Goal: Information Seeking & Learning: Find specific fact

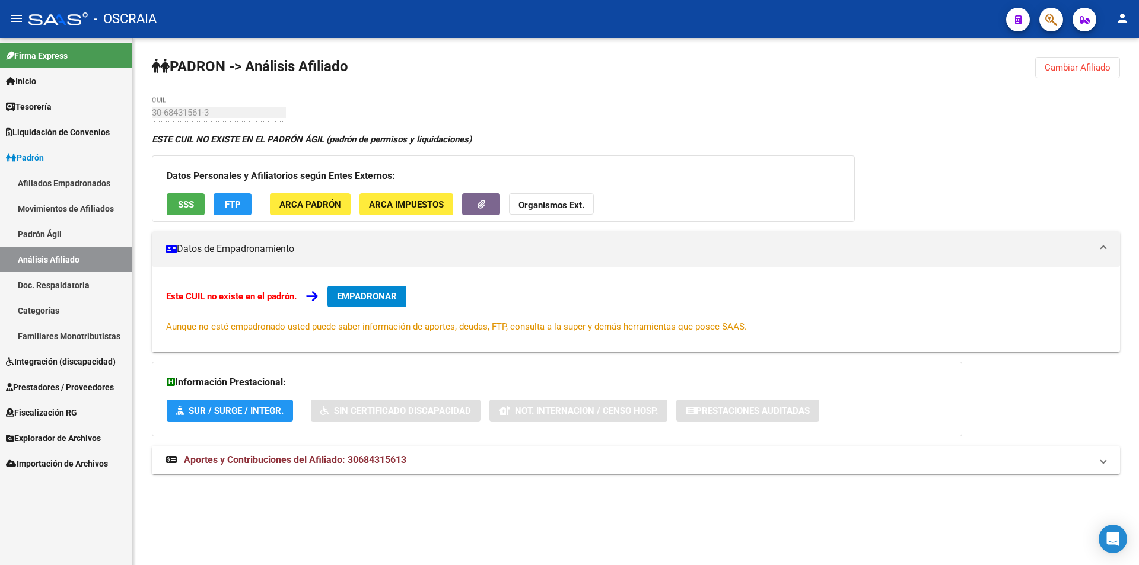
click at [306, 203] on span "ARCA Padrón" at bounding box center [310, 204] width 62 height 11
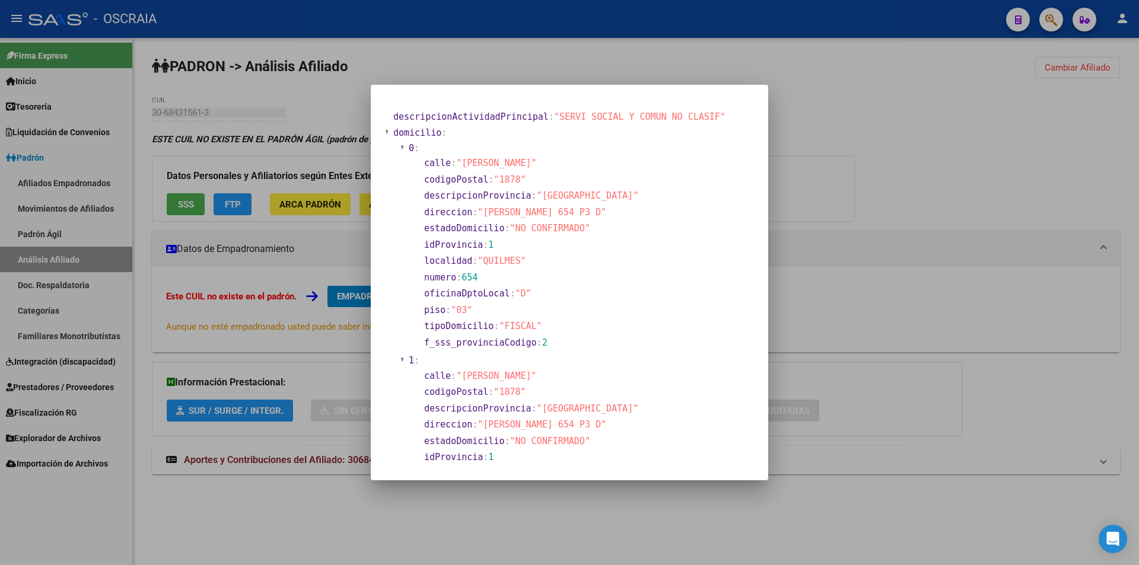
drag, startPoint x: 475, startPoint y: 460, endPoint x: 387, endPoint y: 110, distance: 360.3
click at [387, 110] on mat-dialog-content "descripcionActividadPrincipal : "SERVI SOCIAL Y COMUN NO CLASIF" domicilio : 0 …" at bounding box center [570, 282] width 398 height 367
click at [280, 107] on div at bounding box center [569, 282] width 1139 height 565
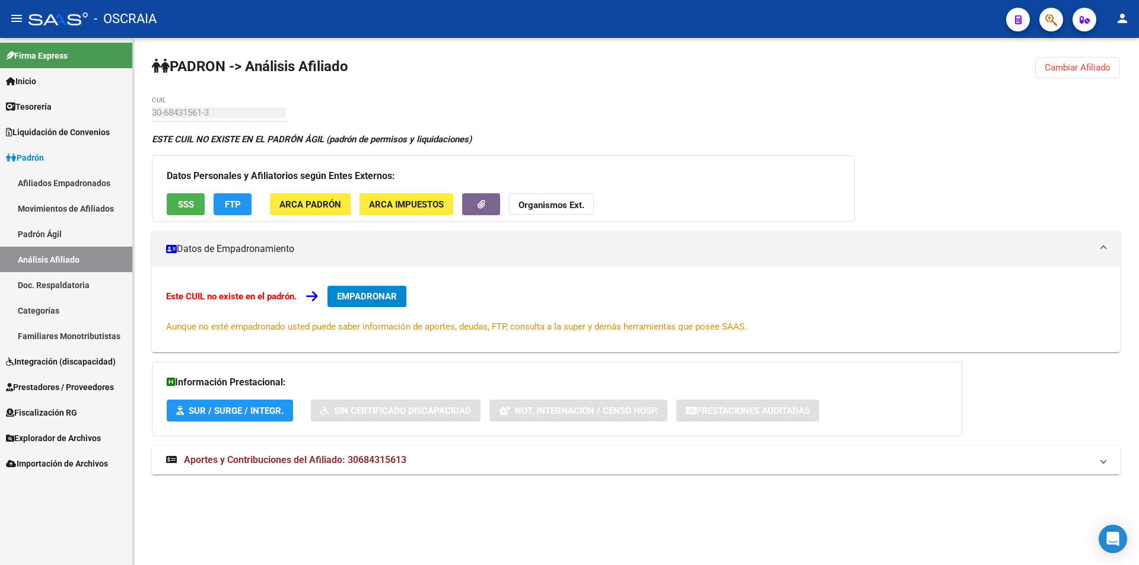
click at [68, 247] on link "Análisis Afiliado" at bounding box center [66, 260] width 132 height 26
click at [64, 258] on link "Análisis Afiliado" at bounding box center [66, 260] width 132 height 26
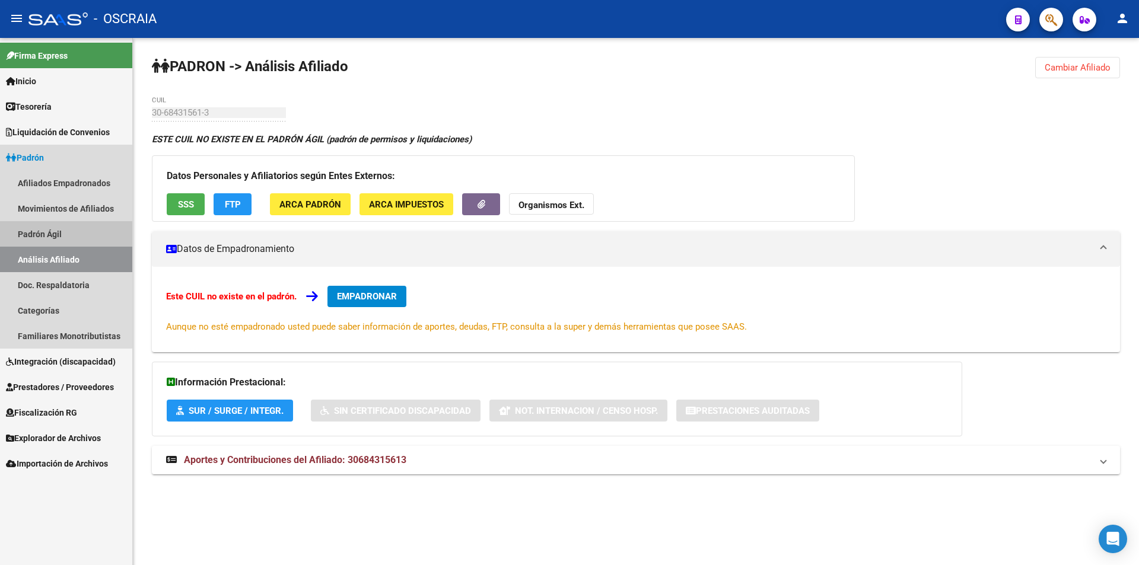
click at [62, 235] on link "Padrón Ágil" at bounding box center [66, 234] width 132 height 26
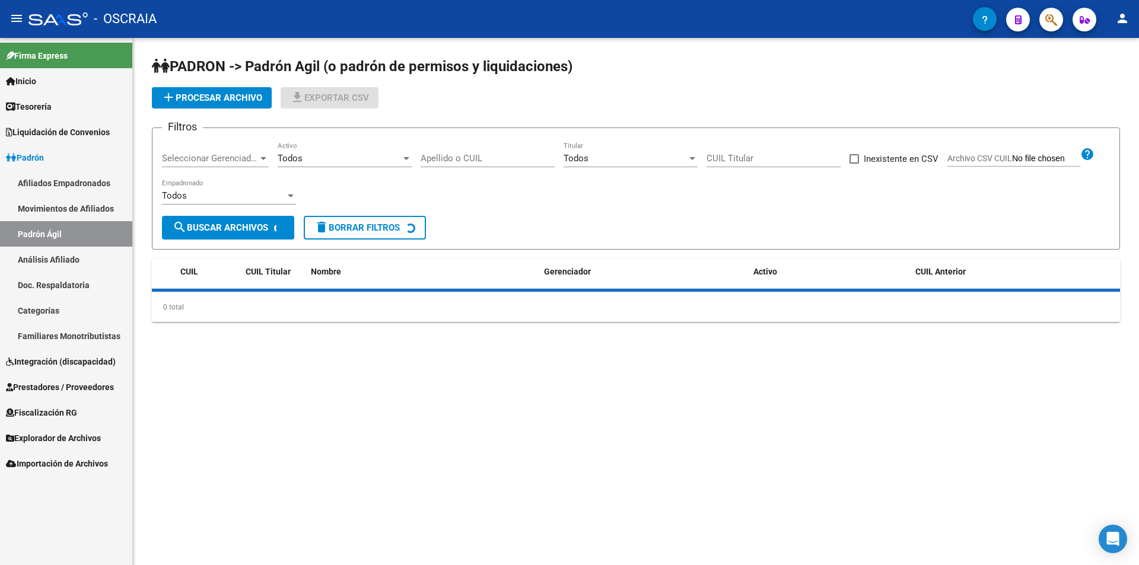
click at [60, 250] on link "Análisis Afiliado" at bounding box center [66, 260] width 132 height 26
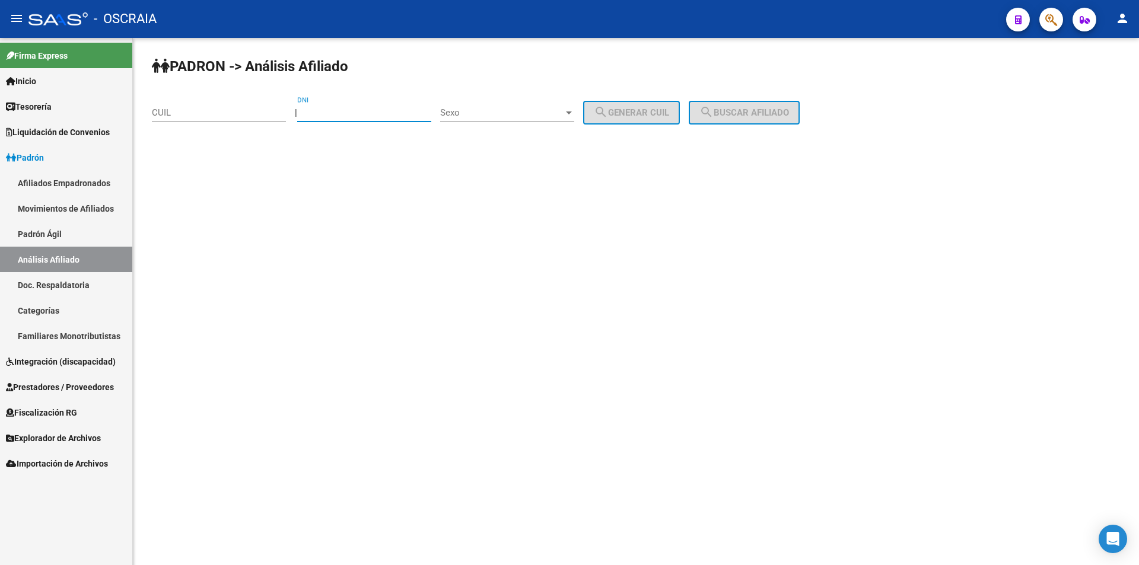
click at [331, 117] on input "DNI" at bounding box center [364, 112] width 134 height 11
type input "49666815"
click at [514, 118] on div "Sexo Sexo" at bounding box center [507, 109] width 134 height 26
click at [509, 114] on span "Masculino" at bounding box center [520, 113] width 134 height 27
click at [630, 110] on span "search Generar CUIL" at bounding box center [631, 112] width 75 height 11
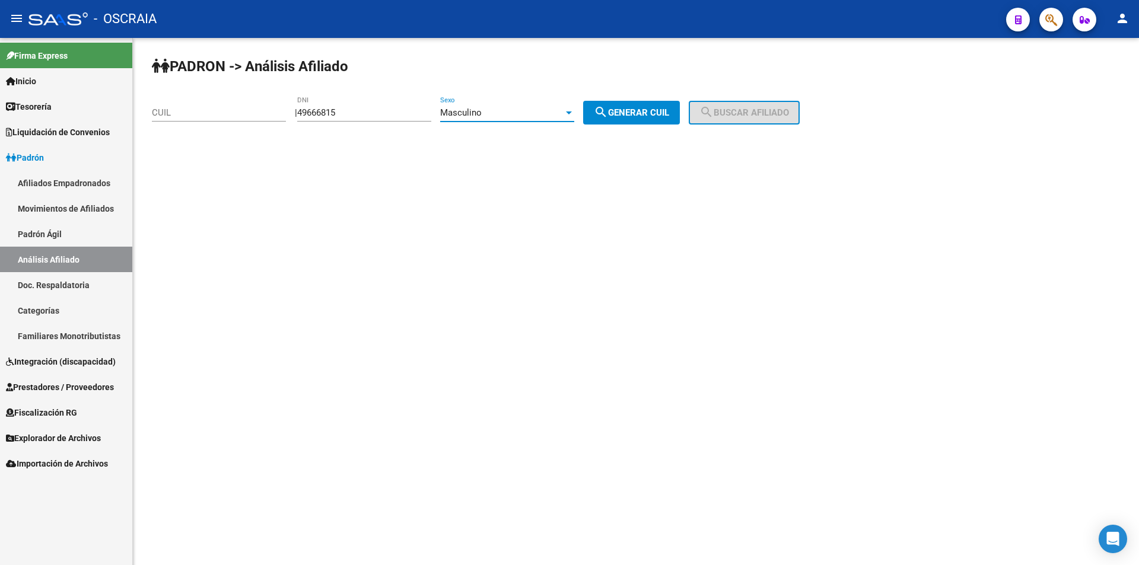
type input "20-49666815-5"
click at [630, 110] on span "search Buscar afiliado" at bounding box center [745, 112] width 90 height 11
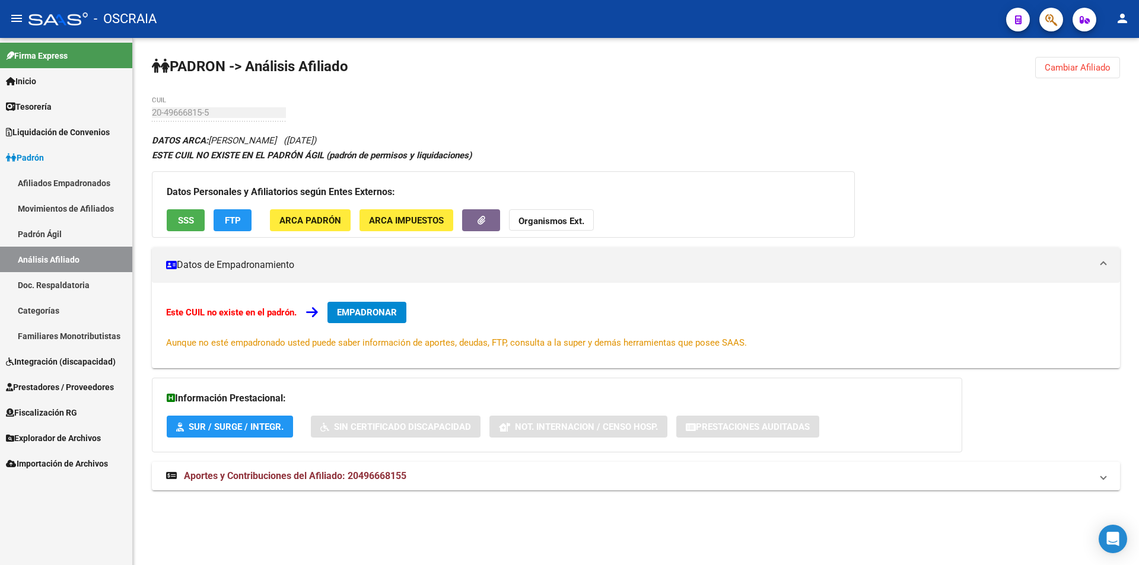
click at [328, 213] on button "ARCA Padrón" at bounding box center [310, 220] width 81 height 22
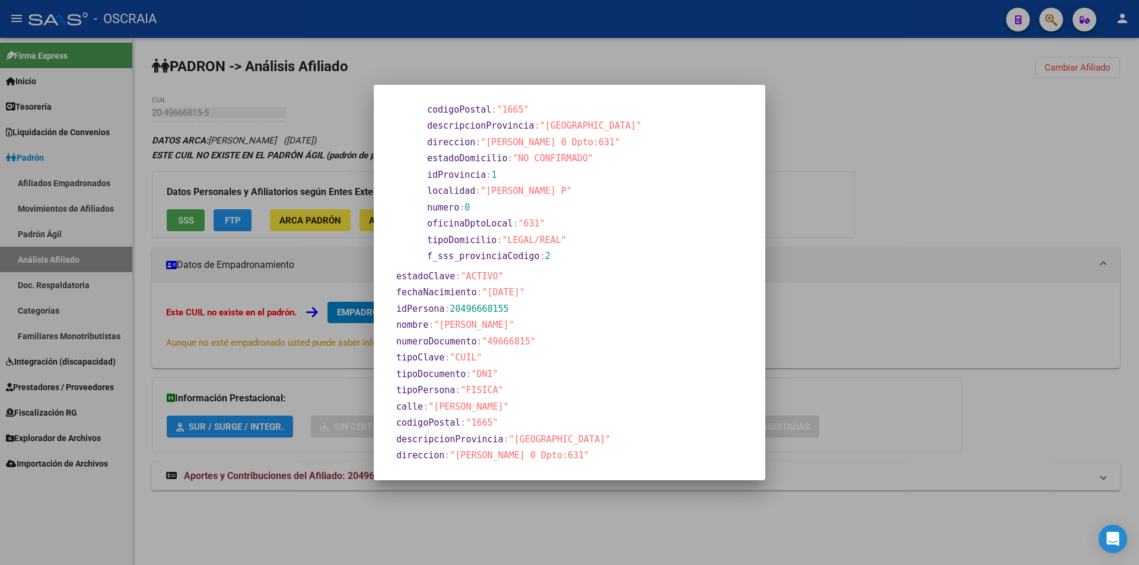
scroll to position [199, 0]
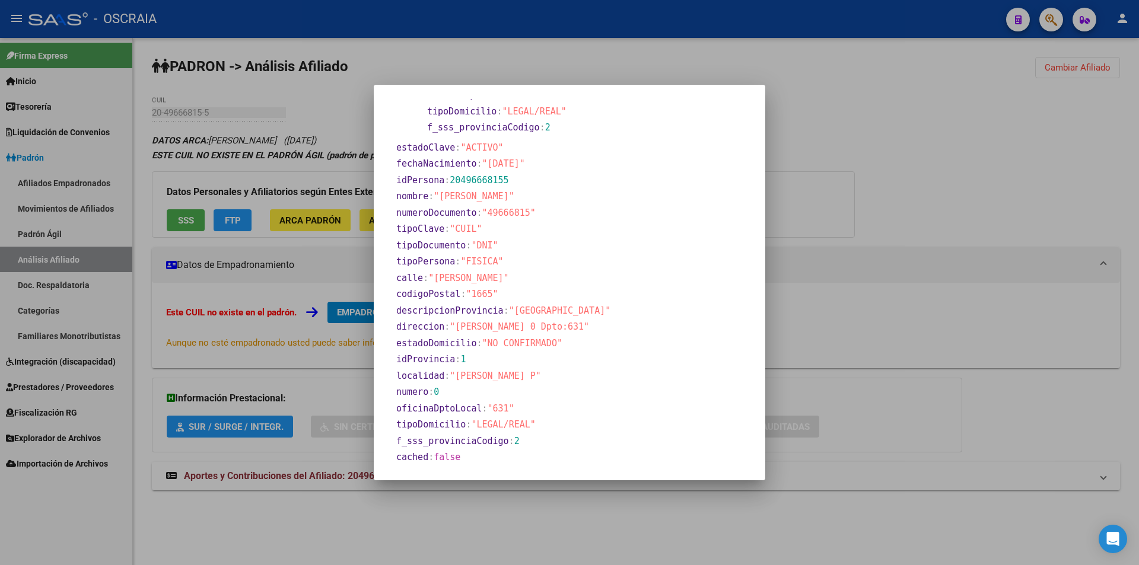
drag, startPoint x: 384, startPoint y: 118, endPoint x: 555, endPoint y: 468, distance: 389.3
click at [555, 468] on mat-dialog-container "apellido : "CATANIA" domicilio : 0 : calle : "DR SAAVEDRA LAMAS" codigoPostal :…" at bounding box center [570, 283] width 392 height 396
copy section "apellido : "CATANIA" domicilio : 0 : calle : "DR SAAVEDRA LAMAS" codigoPostal :…"
click at [630, 222] on div at bounding box center [569, 282] width 1139 height 565
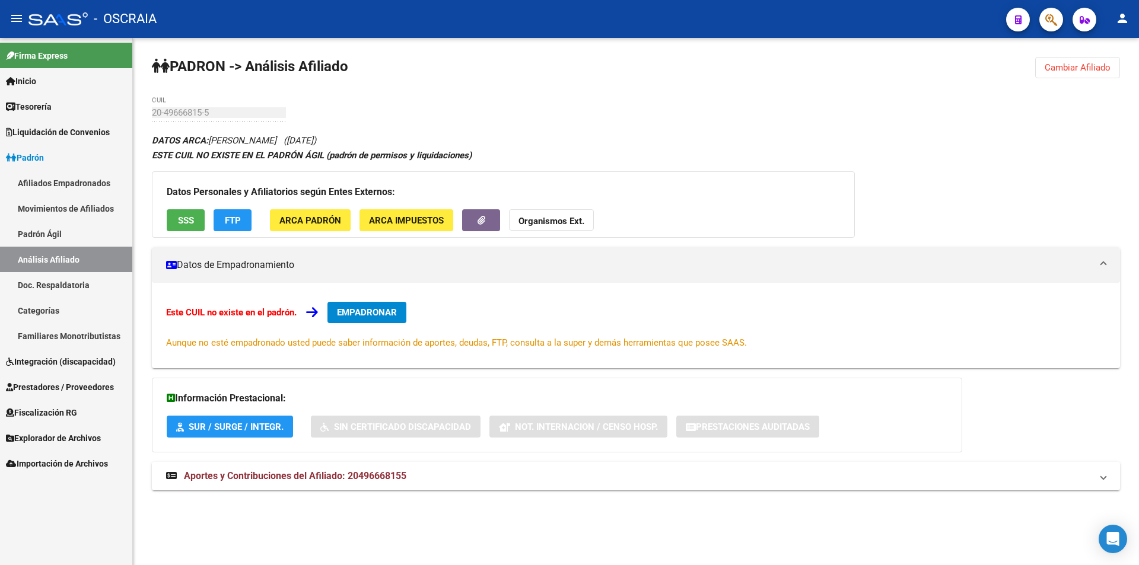
click at [438, 218] on span "ARCA Impuestos" at bounding box center [406, 220] width 75 height 11
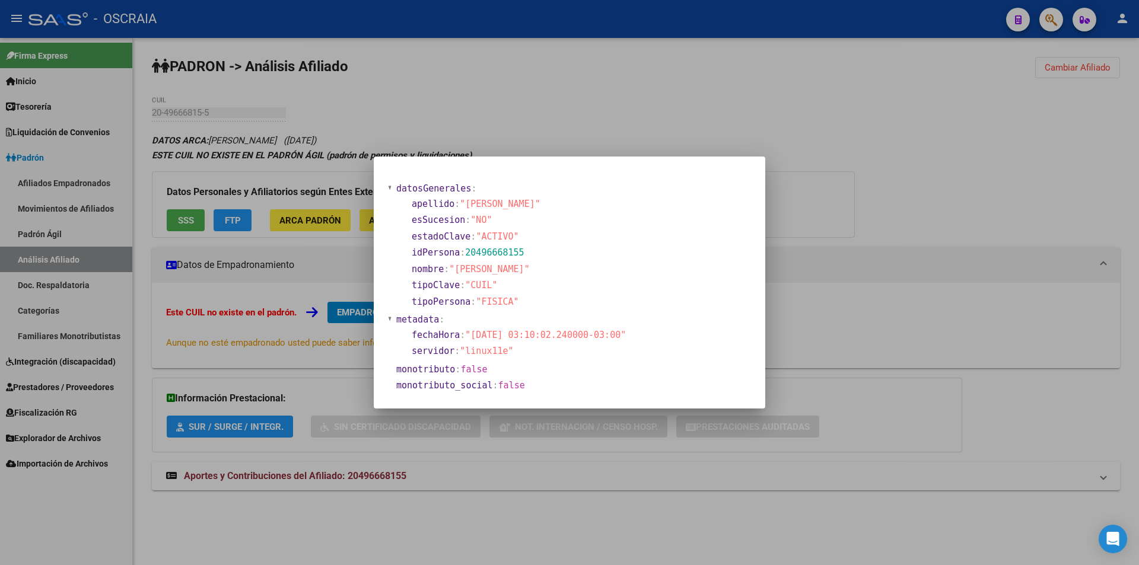
drag, startPoint x: 395, startPoint y: 183, endPoint x: 584, endPoint y: 304, distance: 224.8
click at [584, 304] on section "datosGenerales : apellido : "CATANIA" esSucesion : "NO" estadoClave : "ACTIVO" …" at bounding box center [508, 287] width 241 height 214
copy section "datosGenerales : apellido : "CATANIA" esSucesion : "NO" estadoClave : "ACTIVO" …"
click at [630, 221] on div at bounding box center [569, 282] width 1139 height 565
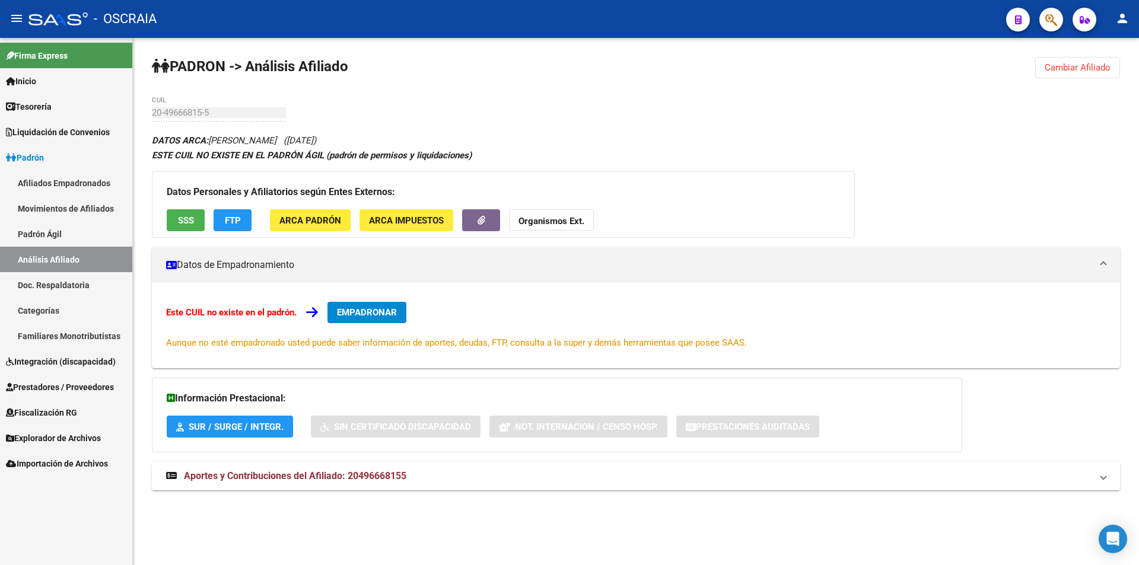
click at [196, 219] on button "SSS" at bounding box center [186, 220] width 38 height 22
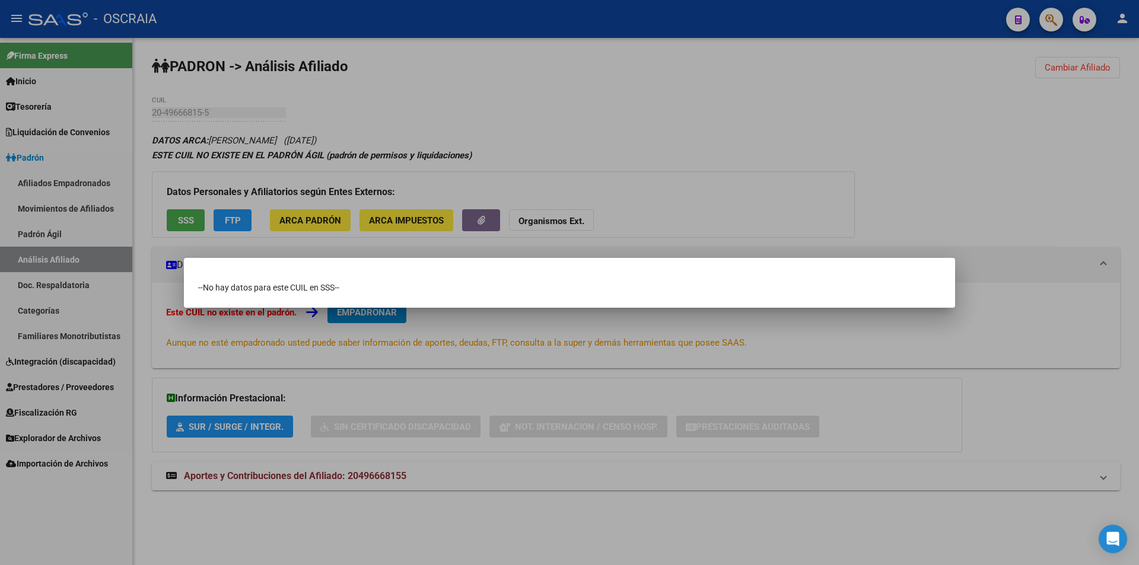
click at [396, 285] on div "--No hay datos para este CUIL en SSS--" at bounding box center [569, 288] width 743 height 12
click at [630, 174] on div at bounding box center [569, 282] width 1139 height 565
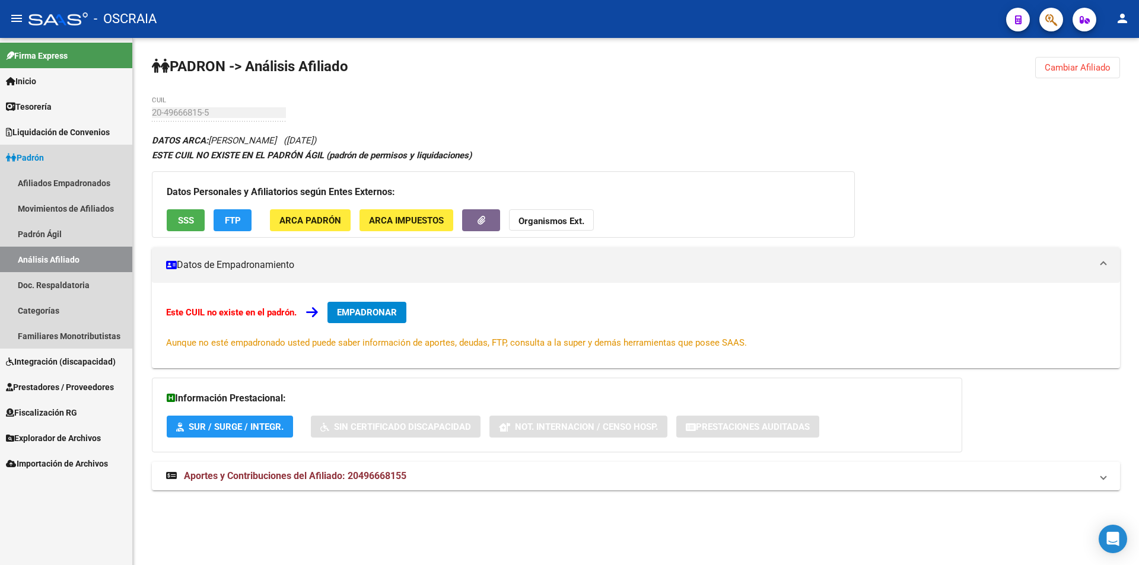
click at [52, 262] on link "Análisis Afiliado" at bounding box center [66, 260] width 132 height 26
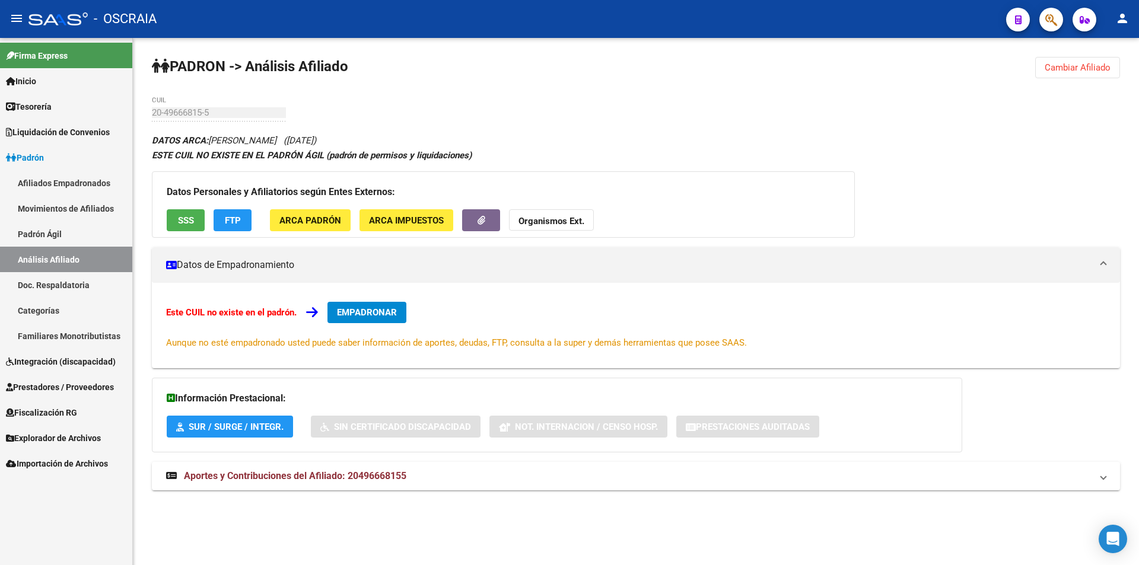
click at [50, 232] on link "Padrón Ágil" at bounding box center [66, 234] width 132 height 26
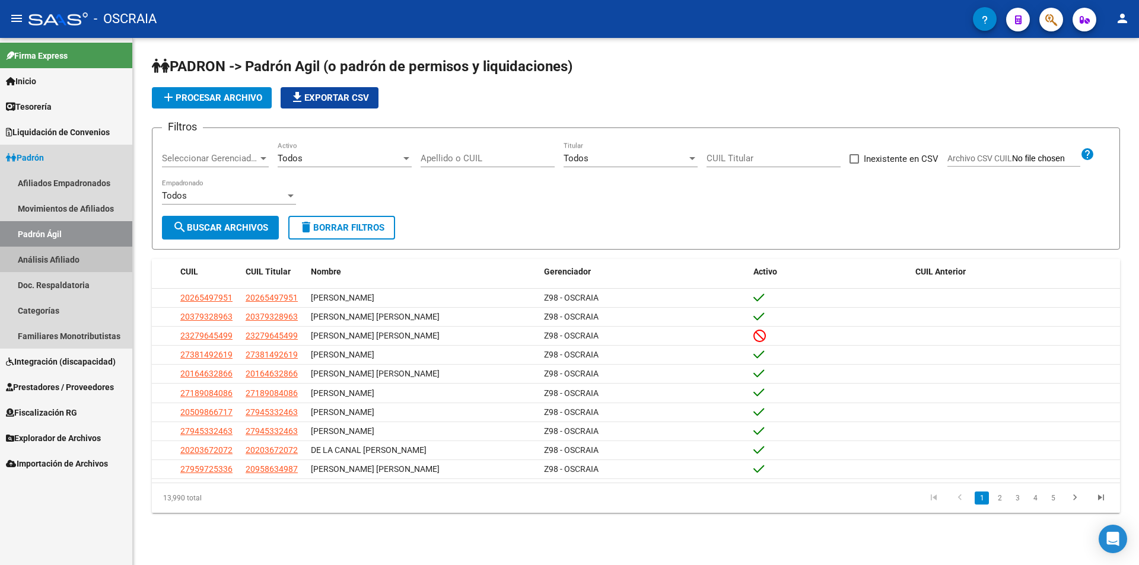
click at [50, 250] on link "Análisis Afiliado" at bounding box center [66, 260] width 132 height 26
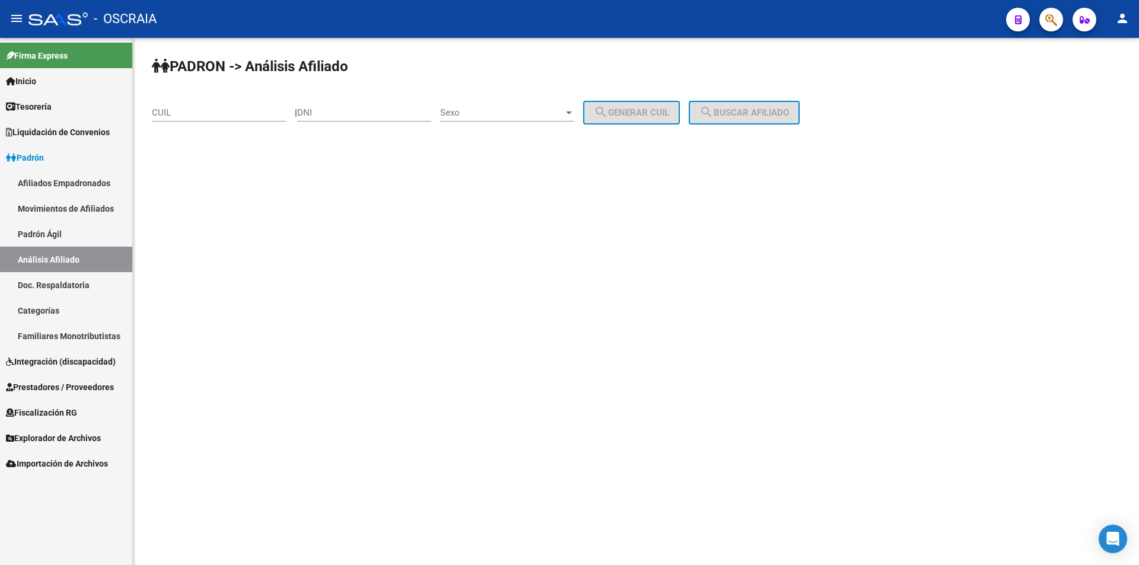
click at [374, 111] on input "DNI" at bounding box center [364, 112] width 134 height 11
paste input "49666519"
type input "49666519"
click at [546, 113] on span "Sexo" at bounding box center [501, 112] width 123 height 11
click at [532, 120] on span "Masculino" at bounding box center [520, 113] width 134 height 27
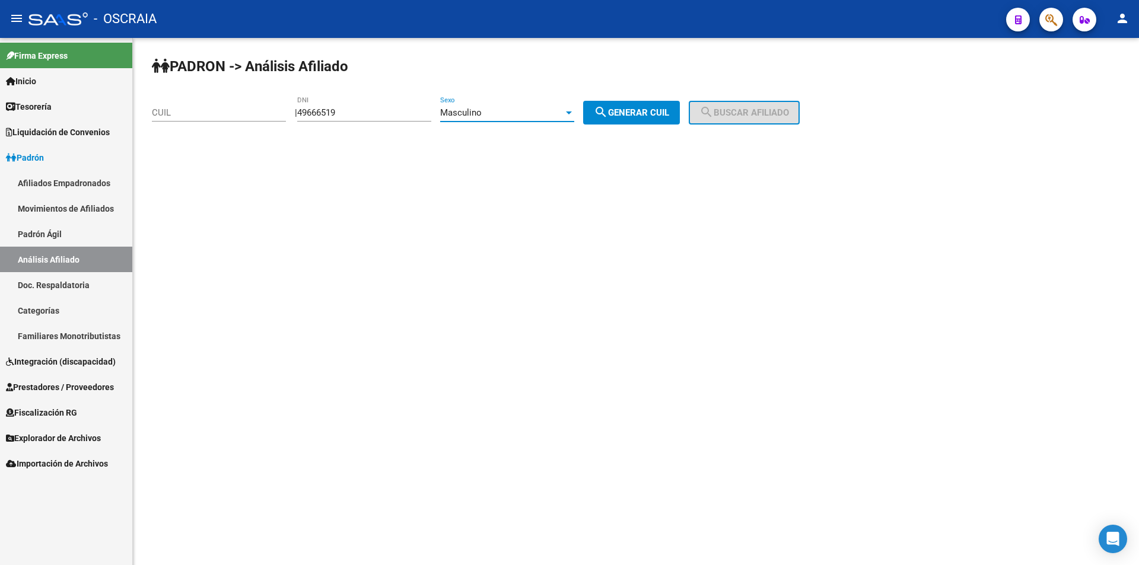
click at [607, 112] on mat-icon "search" at bounding box center [601, 112] width 14 height 14
type input "20-49666519-9"
click at [630, 106] on button "search Buscar afiliado" at bounding box center [744, 113] width 111 height 24
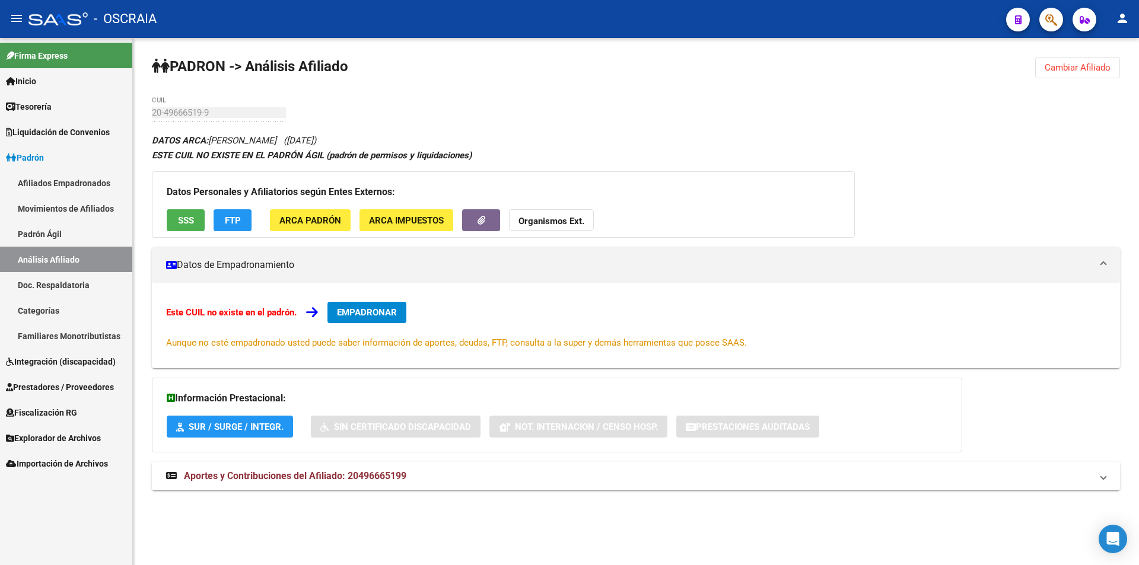
click at [193, 202] on div "Datos Personales y Afiliatorios según Entes Externos: SSS FTP ARCA Padrón ARCA …" at bounding box center [503, 204] width 703 height 66
click at [187, 218] on span "SSS" at bounding box center [186, 220] width 16 height 11
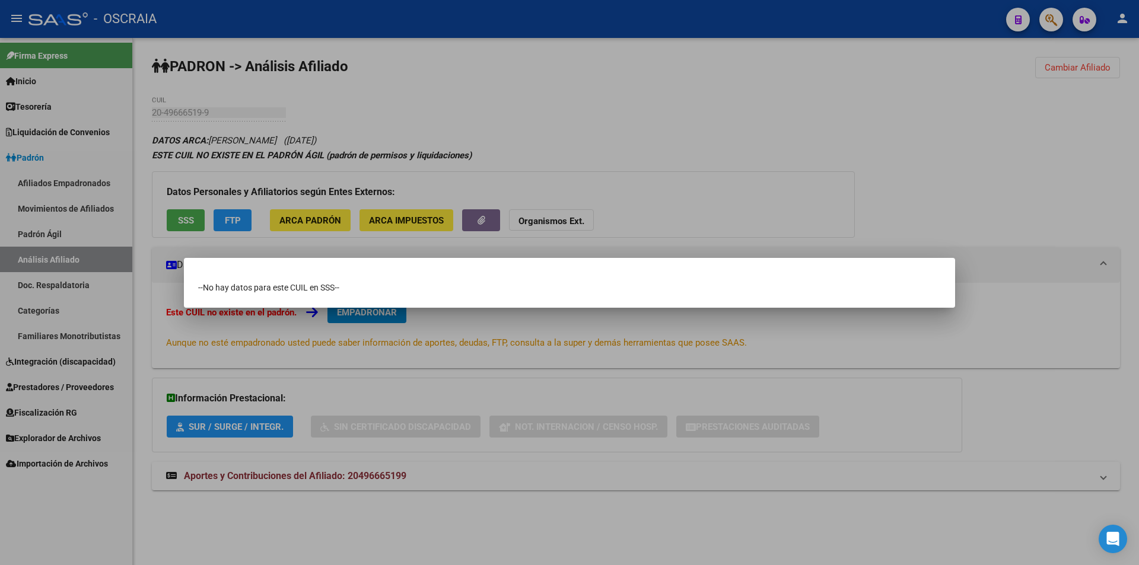
click at [459, 245] on div at bounding box center [569, 282] width 1139 height 565
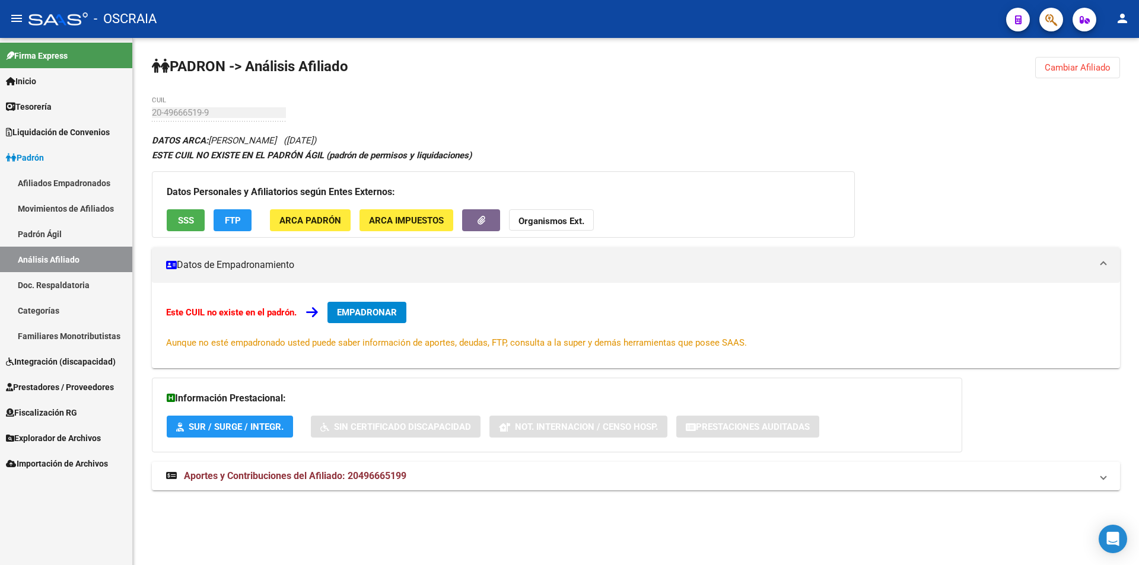
click at [540, 217] on strong "Organismos Ext." at bounding box center [552, 221] width 66 height 11
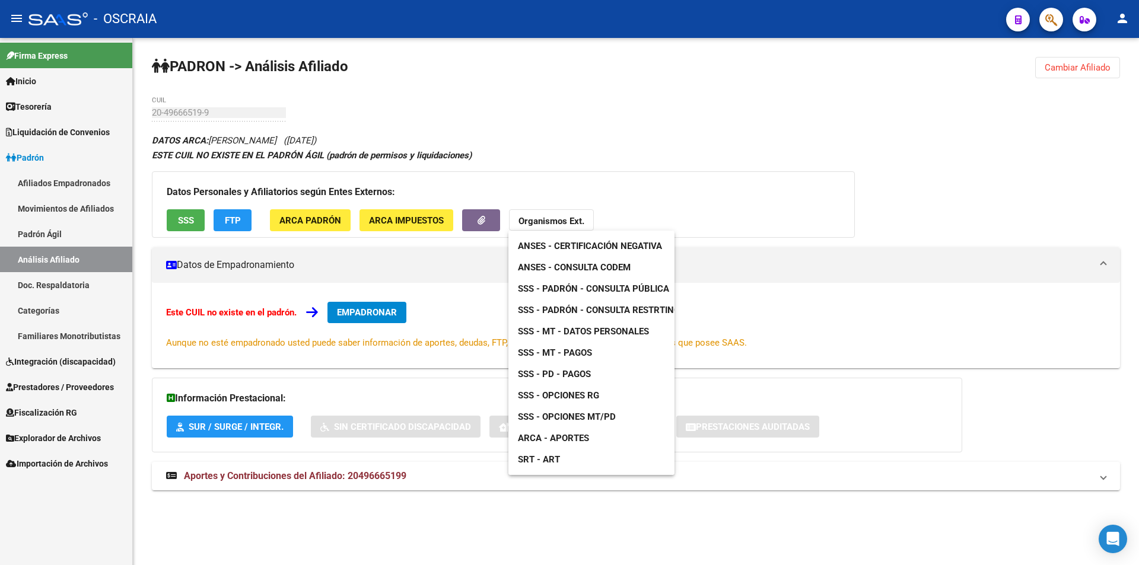
click at [630, 126] on div at bounding box center [569, 282] width 1139 height 565
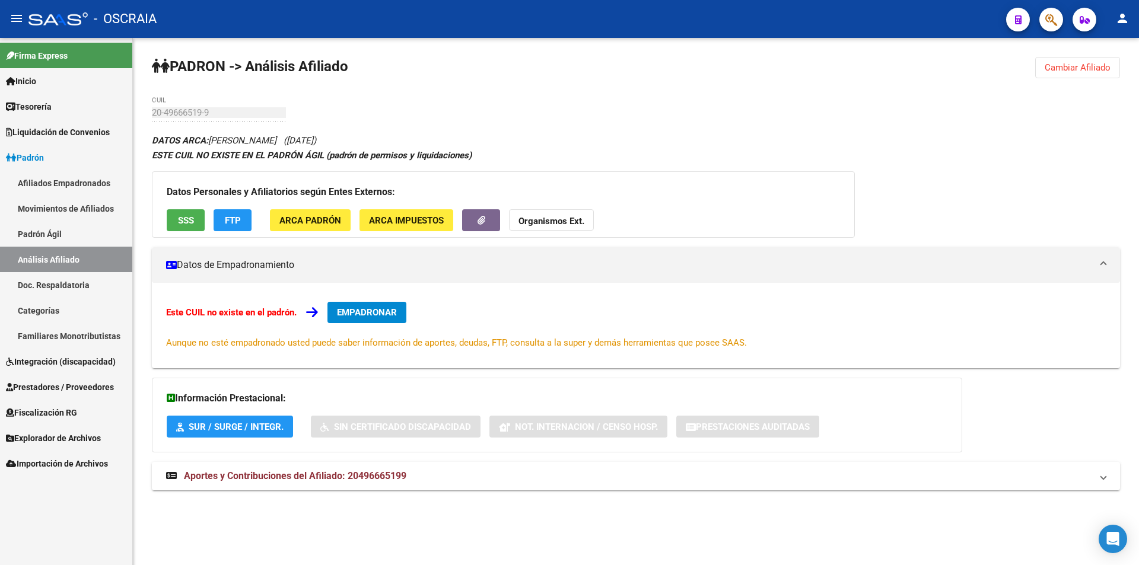
click at [351, 214] on div "Datos Personales y Afiliatorios según Entes Externos: SSS FTP ARCA Padrón ARCA …" at bounding box center [503, 204] width 703 height 66
click at [339, 215] on span "ARCA Padrón" at bounding box center [310, 220] width 62 height 11
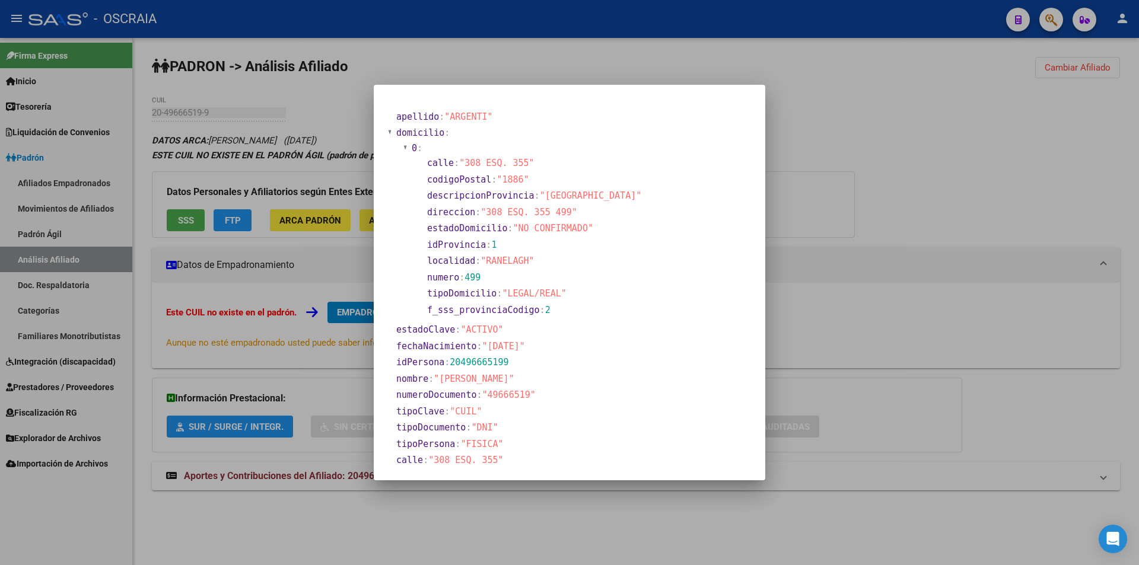
drag, startPoint x: 903, startPoint y: 300, endPoint x: 831, endPoint y: 293, distance: 72.1
click at [630, 300] on div at bounding box center [569, 282] width 1139 height 565
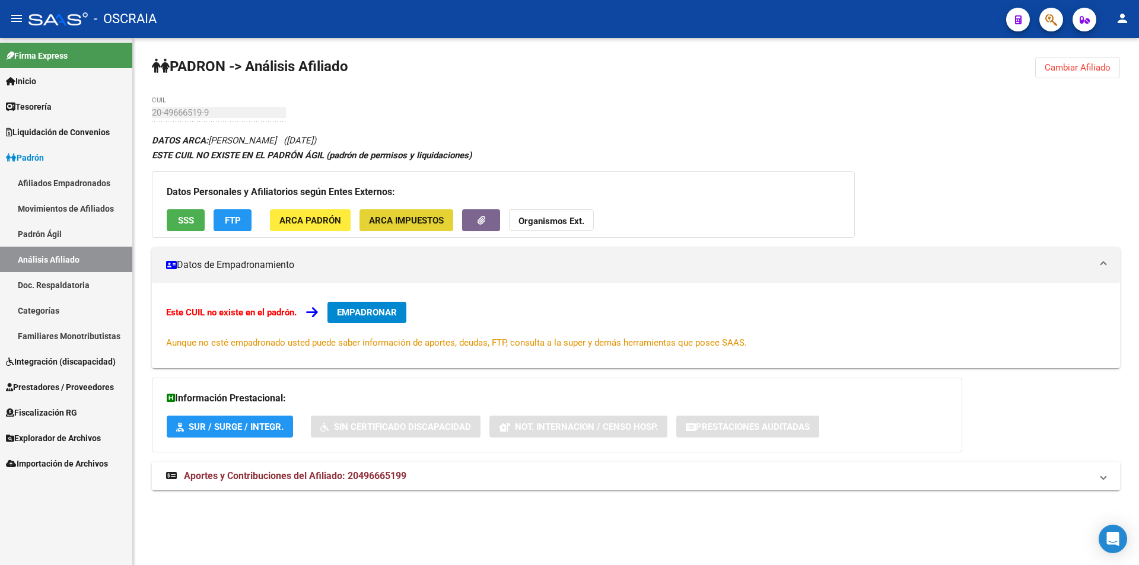
click at [390, 231] on button "ARCA Impuestos" at bounding box center [407, 220] width 94 height 22
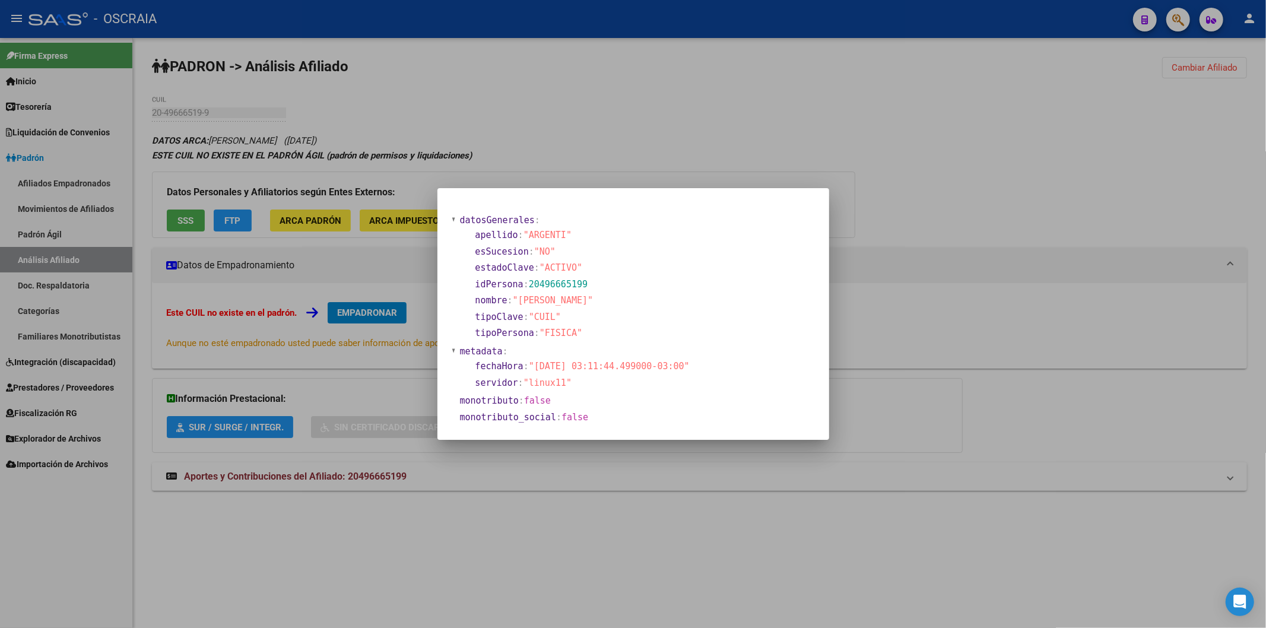
click at [630, 488] on div at bounding box center [633, 314] width 1266 height 628
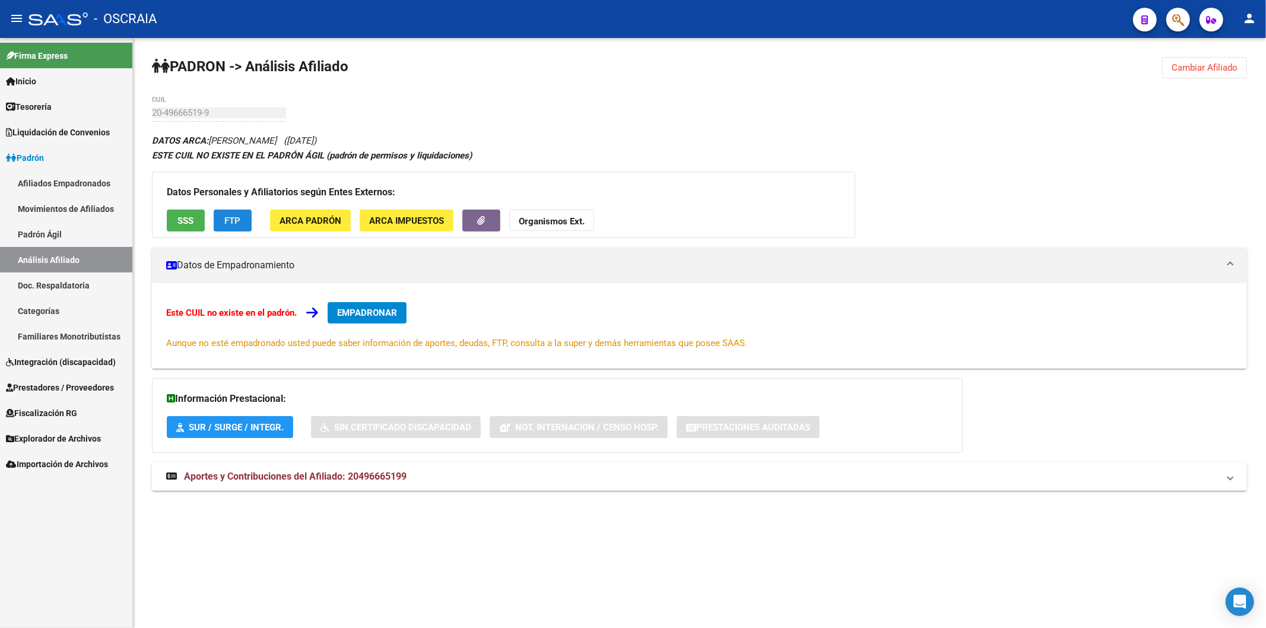
click at [244, 227] on button "FTP" at bounding box center [233, 220] width 38 height 22
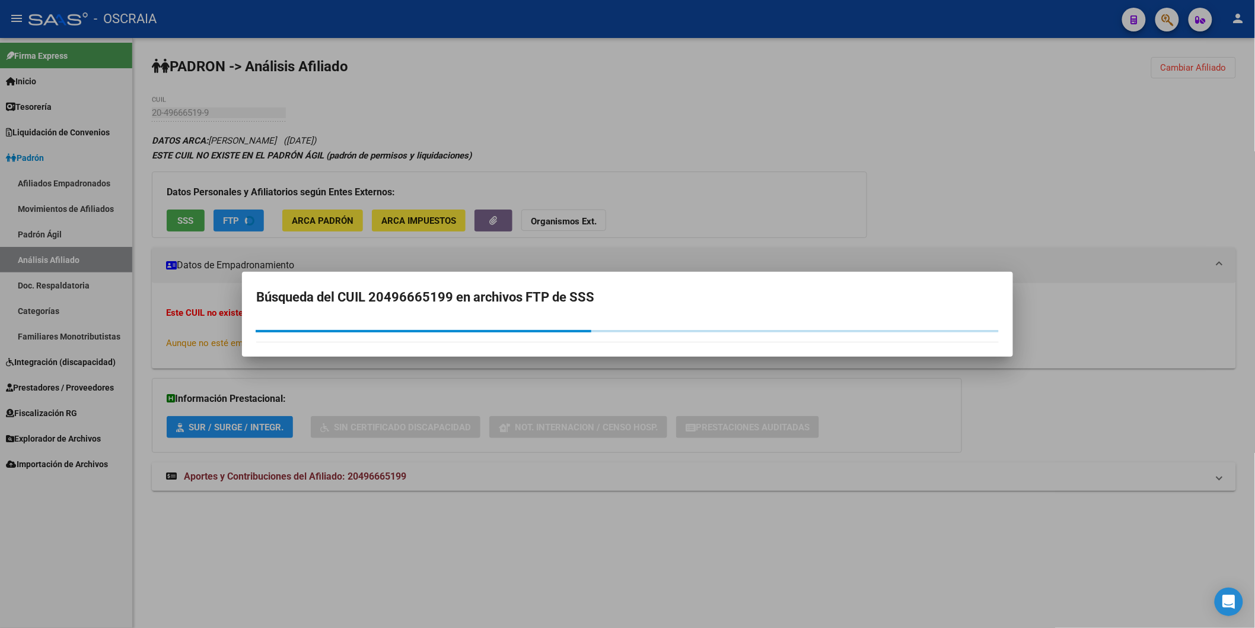
click at [630, 196] on div at bounding box center [627, 314] width 1255 height 628
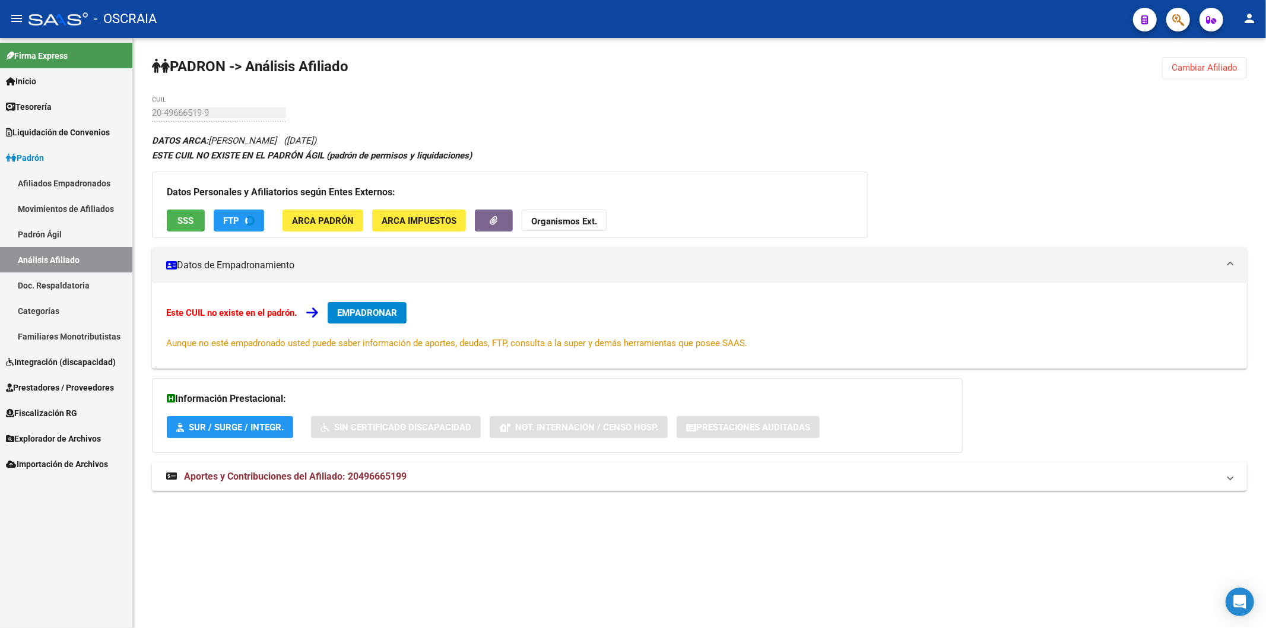
click at [559, 218] on strong "Organismos Ext." at bounding box center [564, 221] width 66 height 11
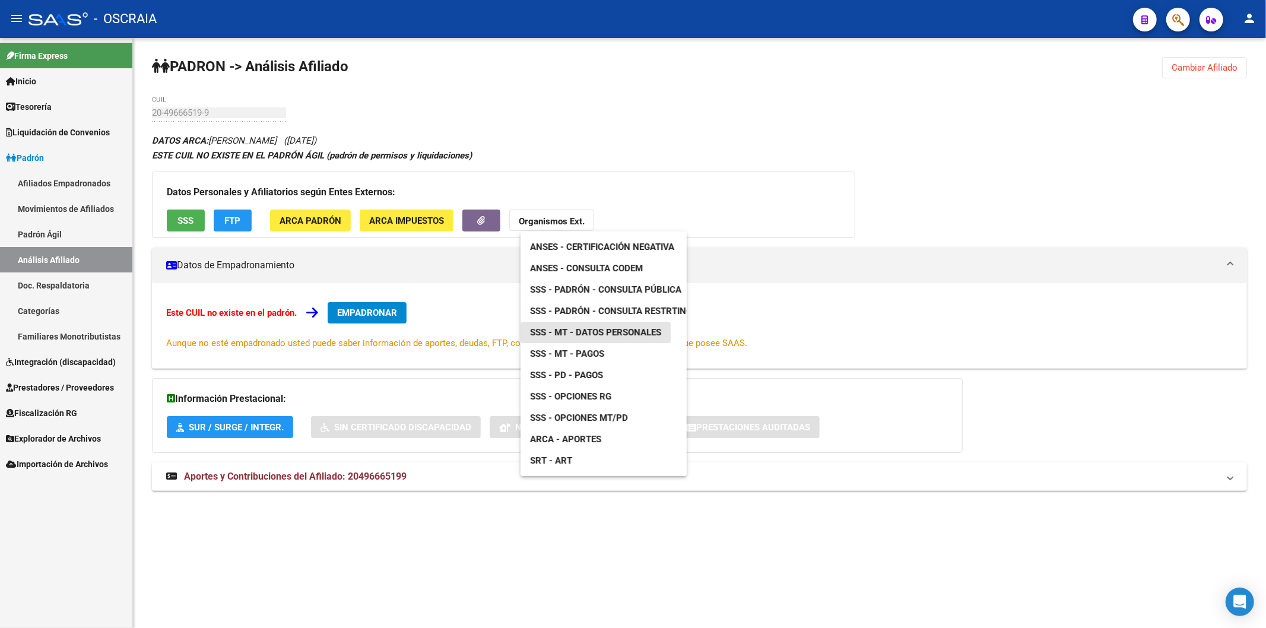
click at [627, 333] on span "SSS - MT - Datos Personales" at bounding box center [595, 332] width 131 height 11
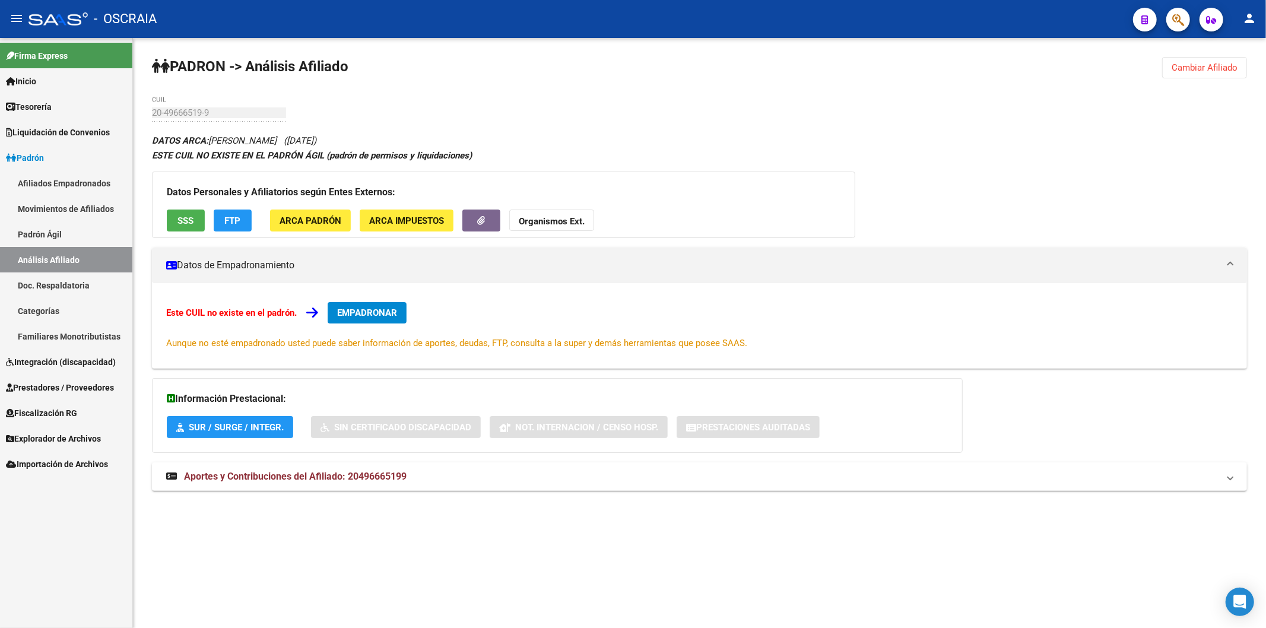
click at [568, 199] on h3 "Datos Personales y Afiliatorios según Entes Externos:" at bounding box center [503, 192] width 673 height 17
click at [567, 205] on div "Datos Personales y Afiliatorios según Entes Externos: SSS FTP ARCA Padrón ARCA …" at bounding box center [503, 204] width 703 height 66
click at [564, 214] on button "Organismos Ext." at bounding box center [551, 220] width 85 height 22
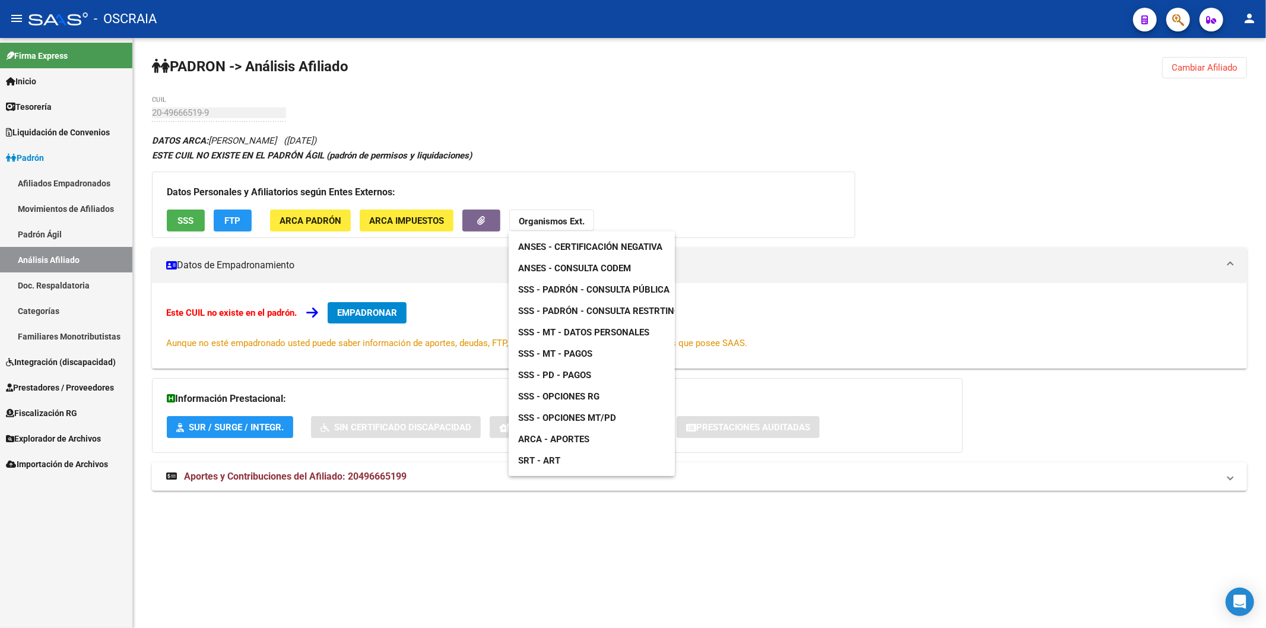
click at [615, 419] on span "SSS - Opciones MT/PD" at bounding box center [567, 417] width 98 height 11
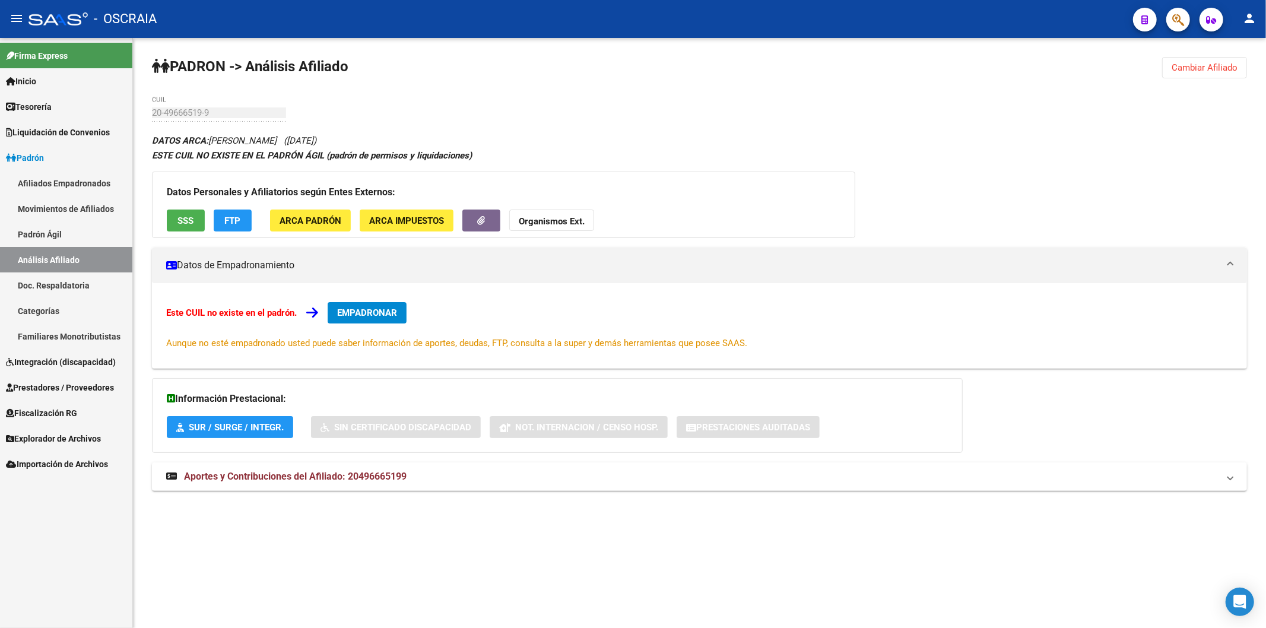
click at [560, 221] on strong "Organismos Ext." at bounding box center [552, 221] width 66 height 11
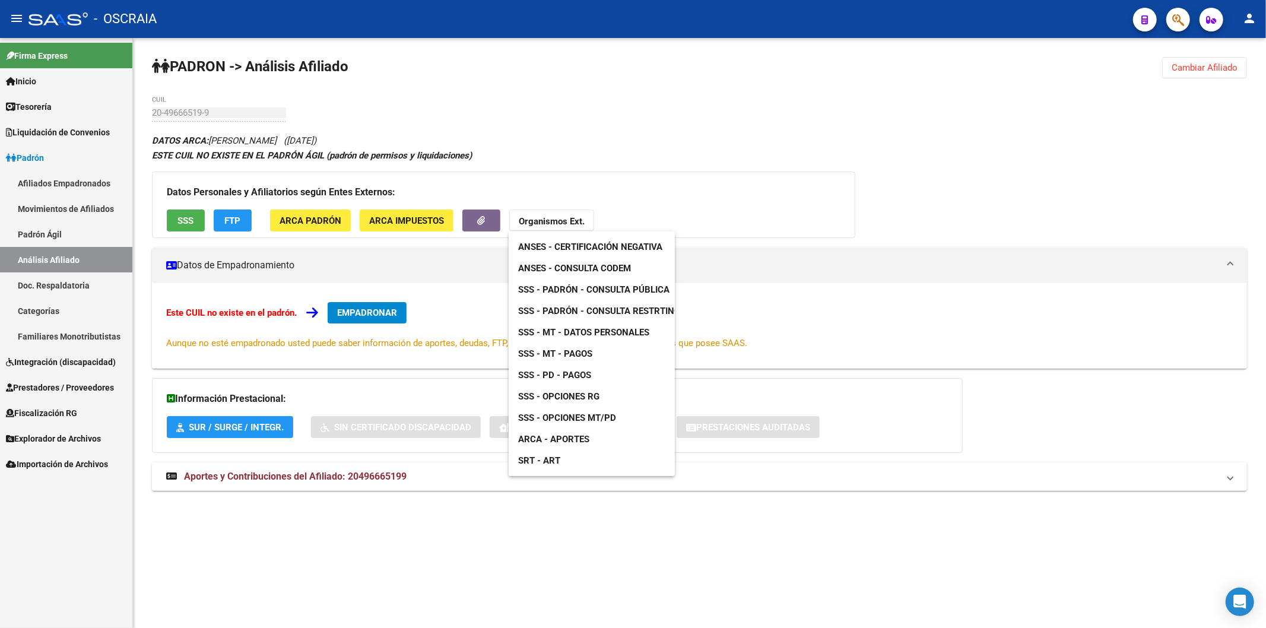
click at [567, 465] on link "SRT - ART" at bounding box center [591, 460] width 166 height 21
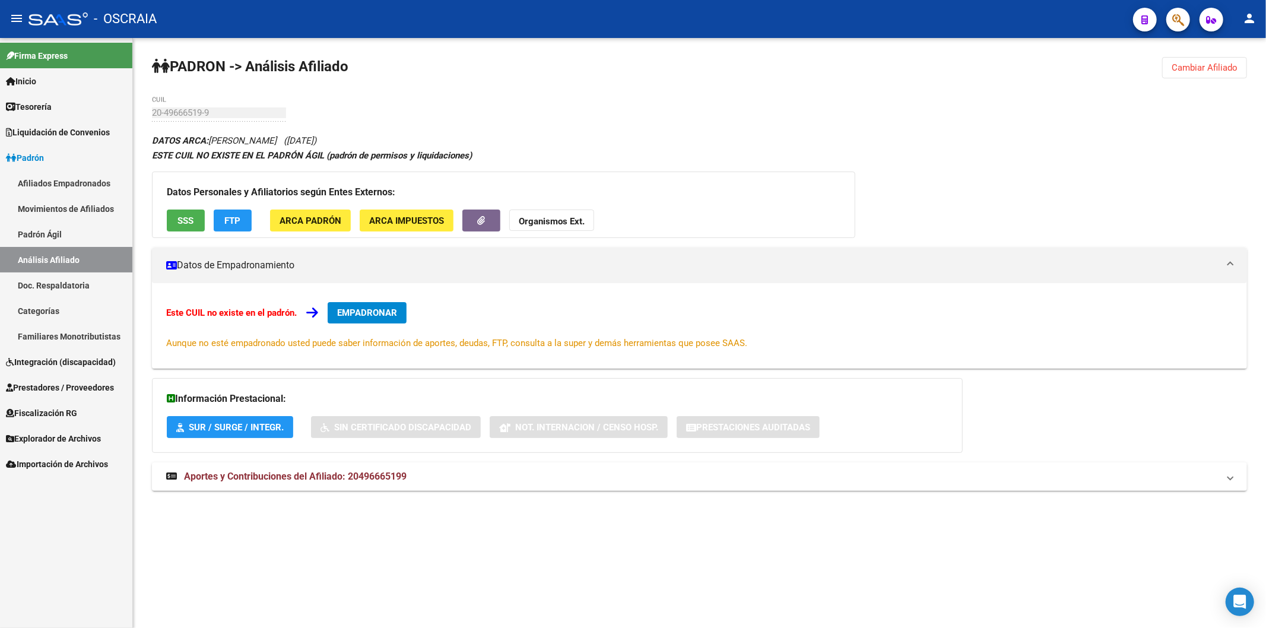
click at [536, 217] on strong "Organismos Ext." at bounding box center [552, 221] width 66 height 11
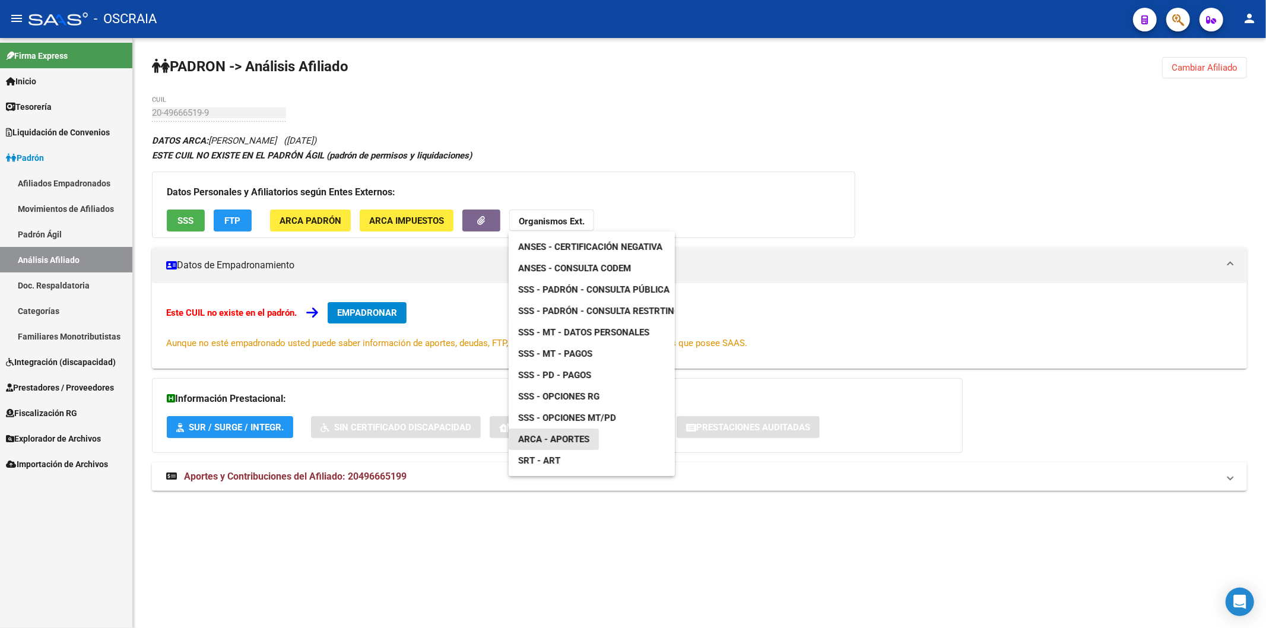
click at [574, 435] on span "ARCA - Aportes" at bounding box center [553, 439] width 71 height 11
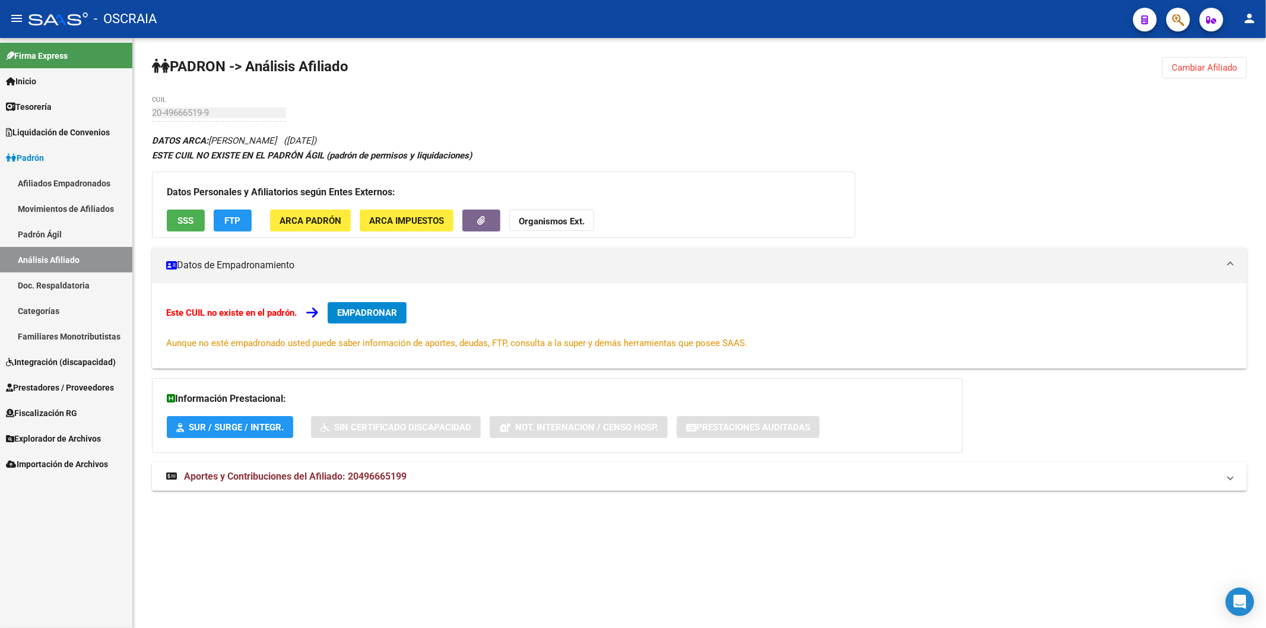
click at [50, 259] on link "Análisis Afiliado" at bounding box center [66, 260] width 132 height 26
click at [49, 231] on link "Padrón Ágil" at bounding box center [66, 234] width 132 height 26
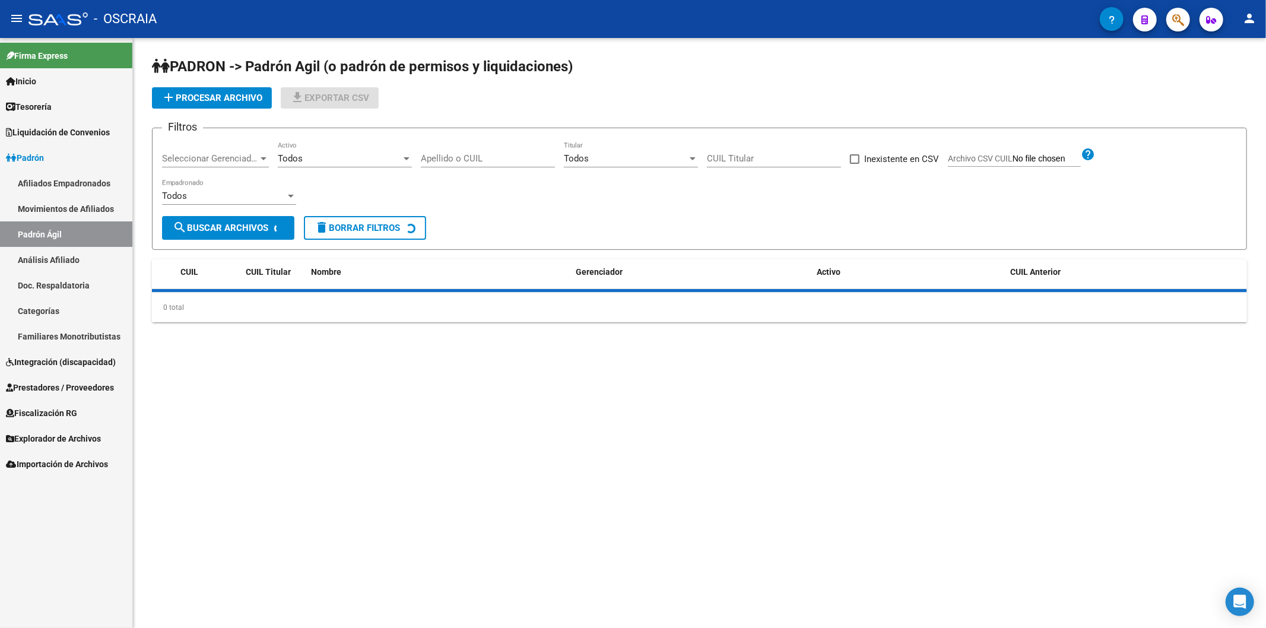
click at [54, 251] on link "Análisis Afiliado" at bounding box center [66, 260] width 132 height 26
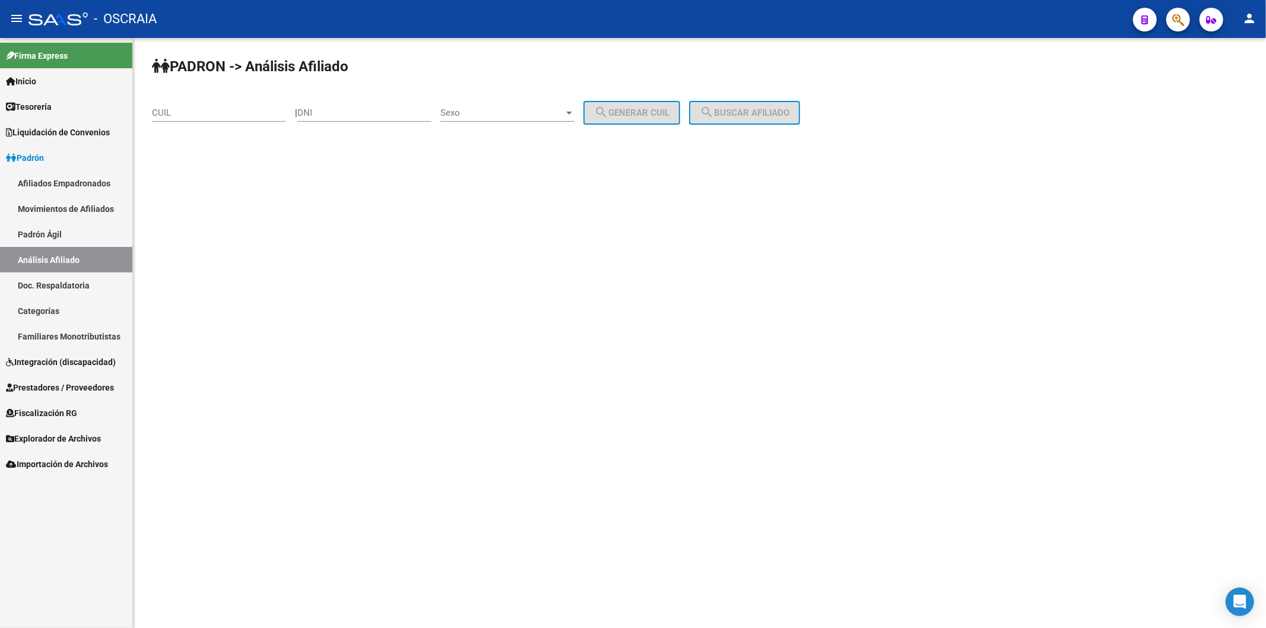
click at [448, 253] on mat-sidenav-content "PADRON -> Análisis Afiliado CUIL | DNI Sexo Sexo search Generar CUIL search Bus…" at bounding box center [699, 333] width 1133 height 590
click at [630, 565] on mat-sidenav-content "PADRON -> Análisis Afiliado CUIL | DNI Sexo Sexo search Generar CUIL search Bus…" at bounding box center [699, 333] width 1133 height 590
click at [630, 15] on mat-icon "person" at bounding box center [1249, 18] width 14 height 14
click at [630, 82] on button "exit_to_app Salir" at bounding box center [1224, 78] width 72 height 28
click at [57, 56] on span "Firma Express" at bounding box center [37, 55] width 62 height 13
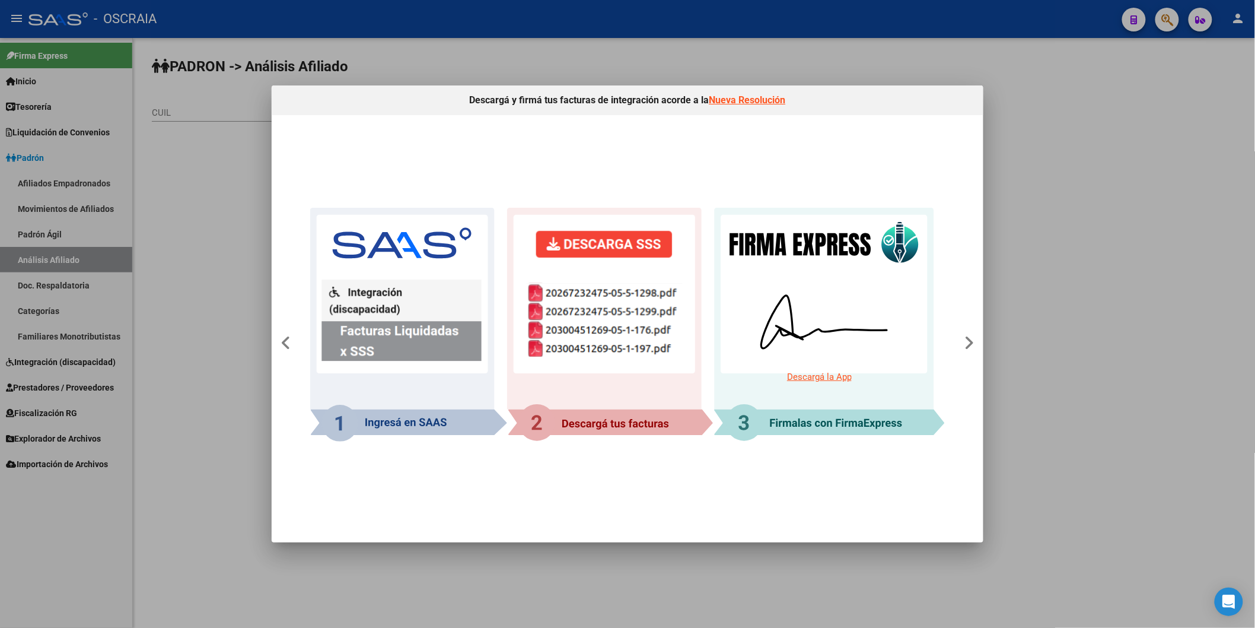
click at [70, 99] on div at bounding box center [627, 314] width 1255 height 628
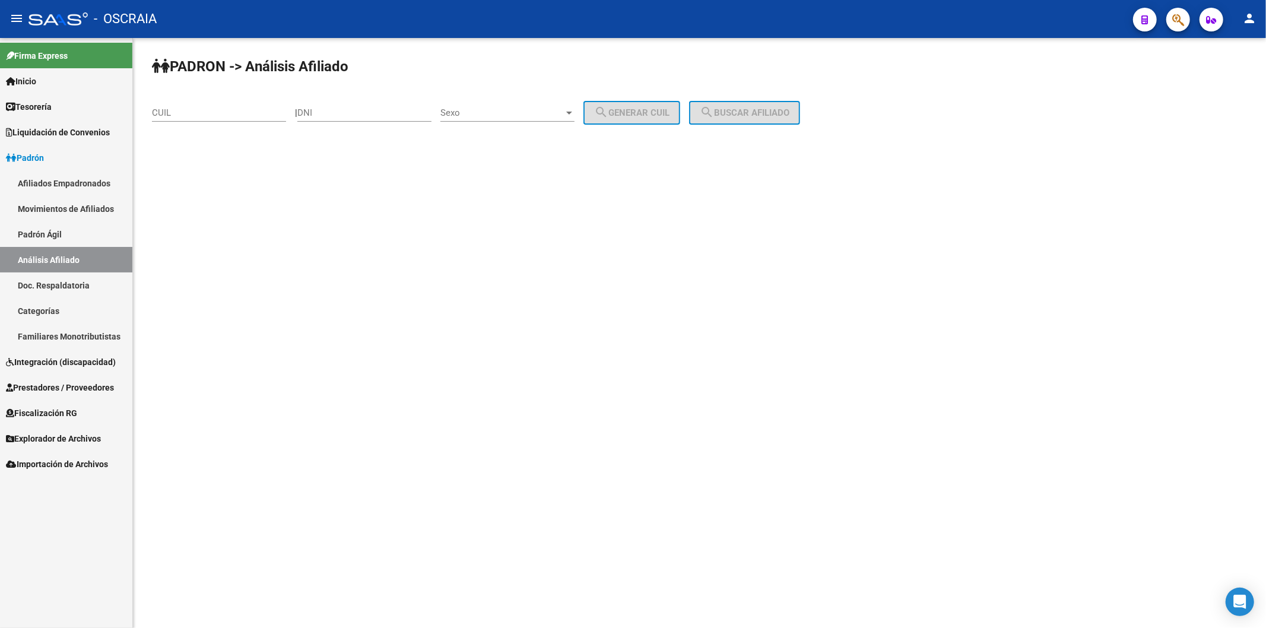
click at [63, 94] on link "Tesorería" at bounding box center [66, 107] width 132 height 26
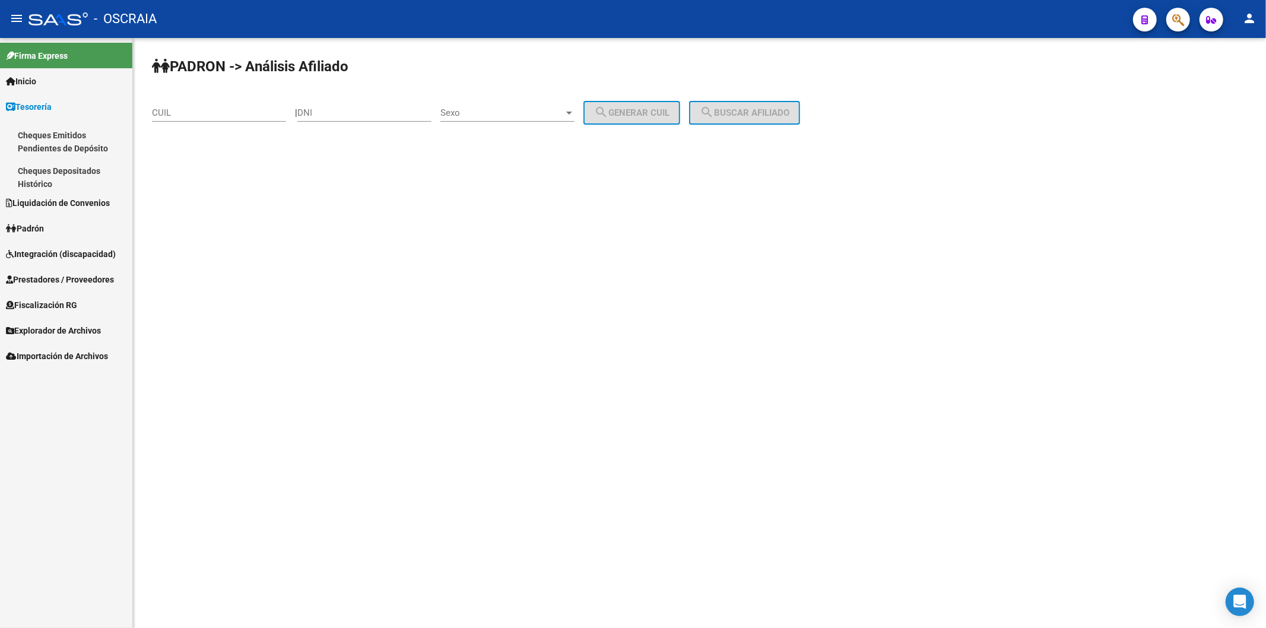
click at [59, 80] on link "Inicio" at bounding box center [66, 81] width 132 height 26
click at [58, 98] on link "Calendario SSS" at bounding box center [66, 107] width 132 height 26
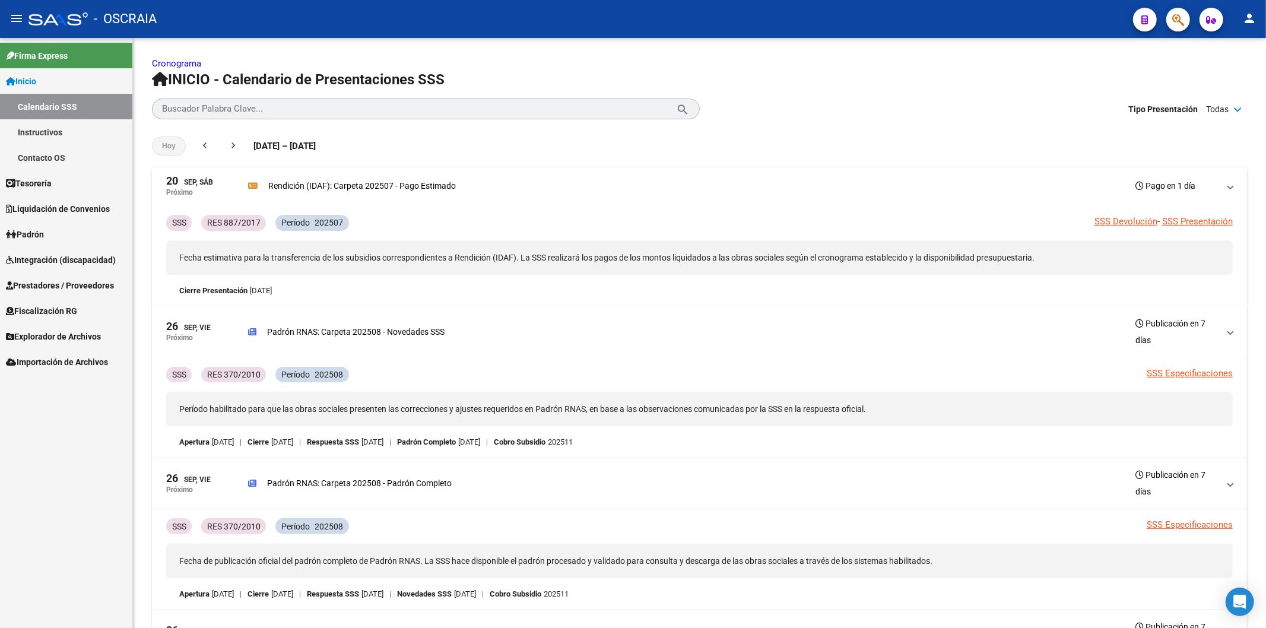
click at [56, 75] on link "Inicio" at bounding box center [66, 81] width 132 height 26
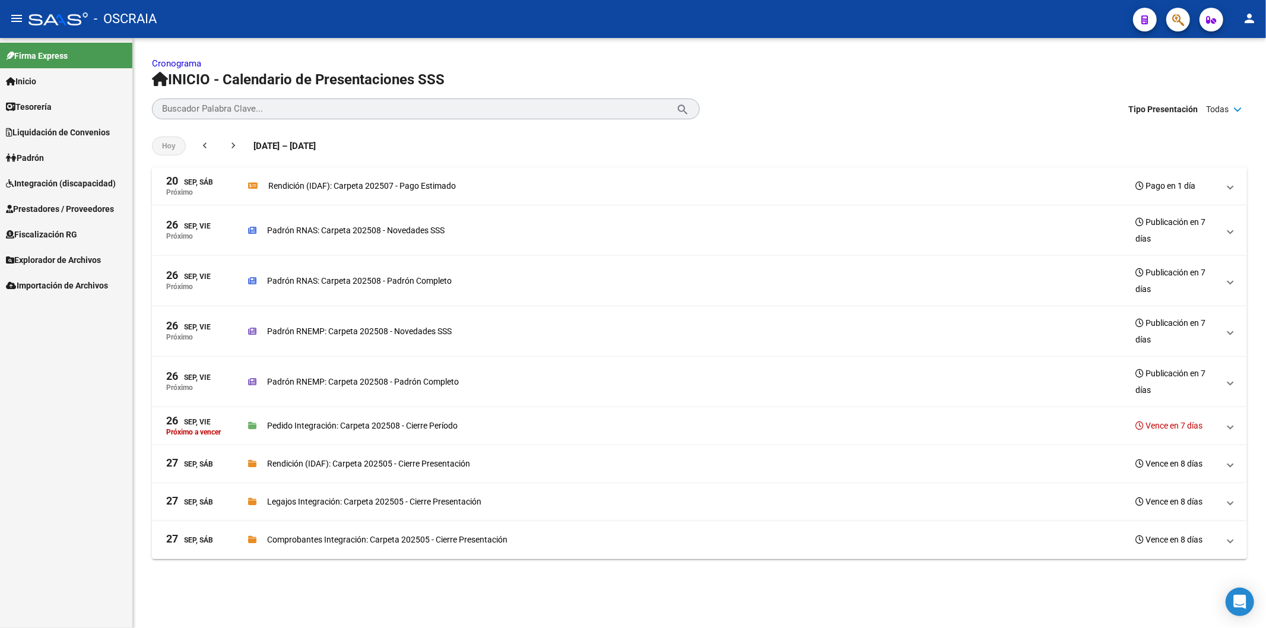
click at [1214, 15] on icon "button" at bounding box center [1211, 19] width 10 height 9
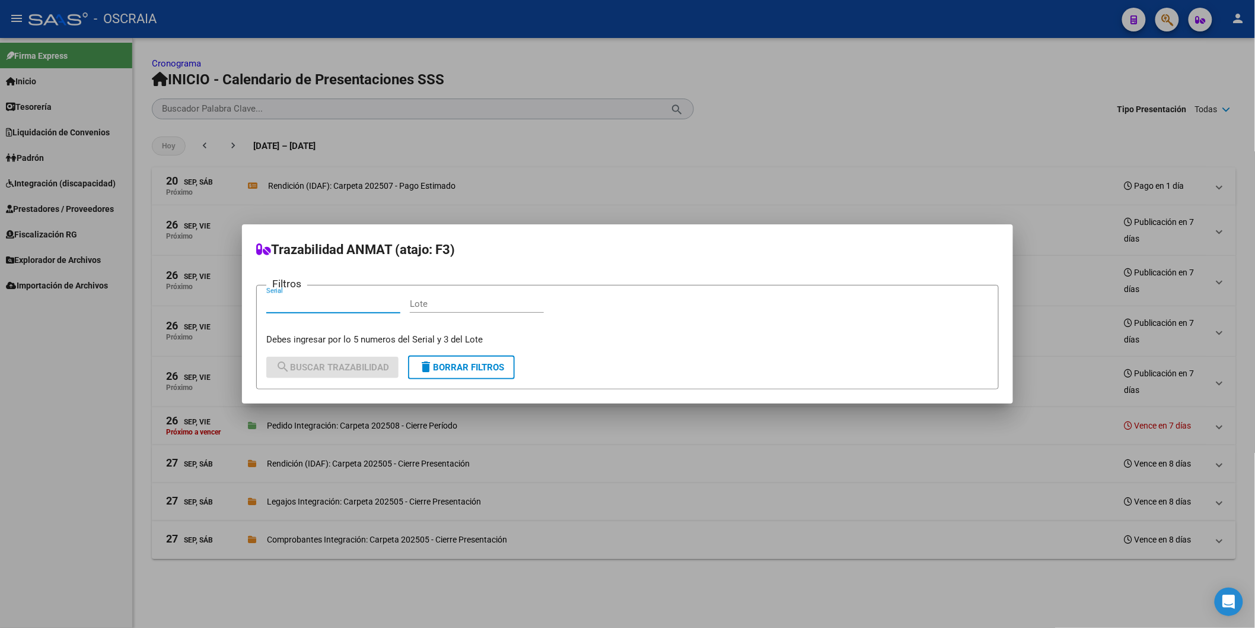
click at [1082, 84] on div at bounding box center [627, 314] width 1255 height 628
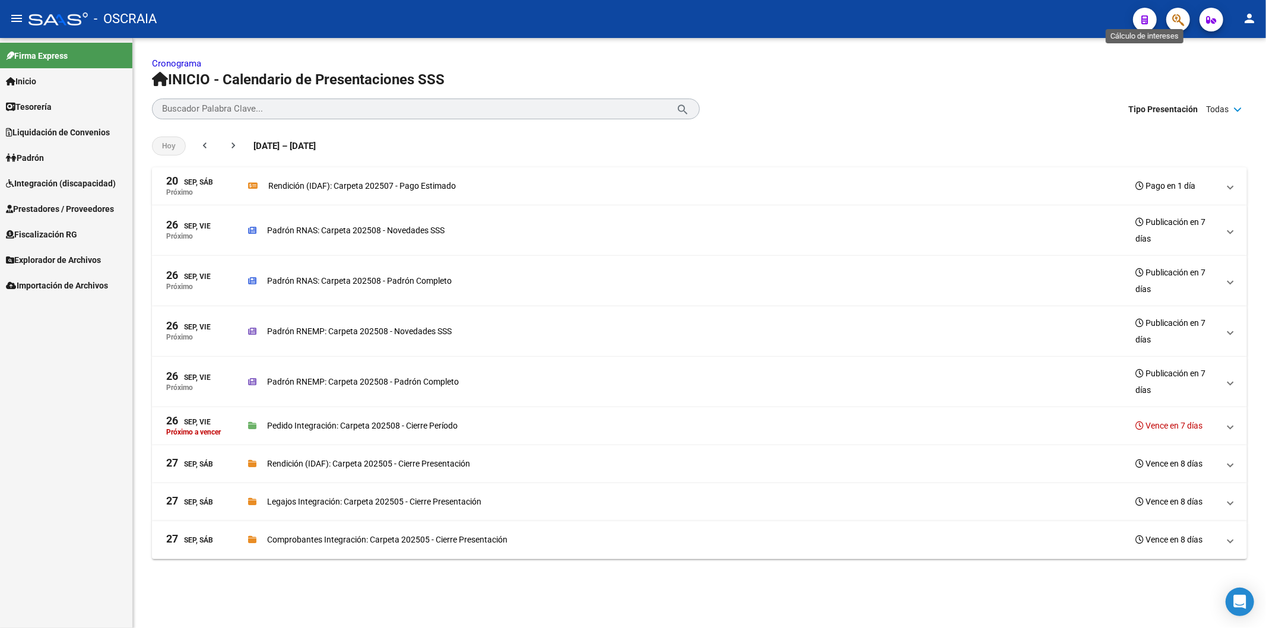
click at [1144, 22] on icon "button" at bounding box center [1145, 19] width 7 height 9
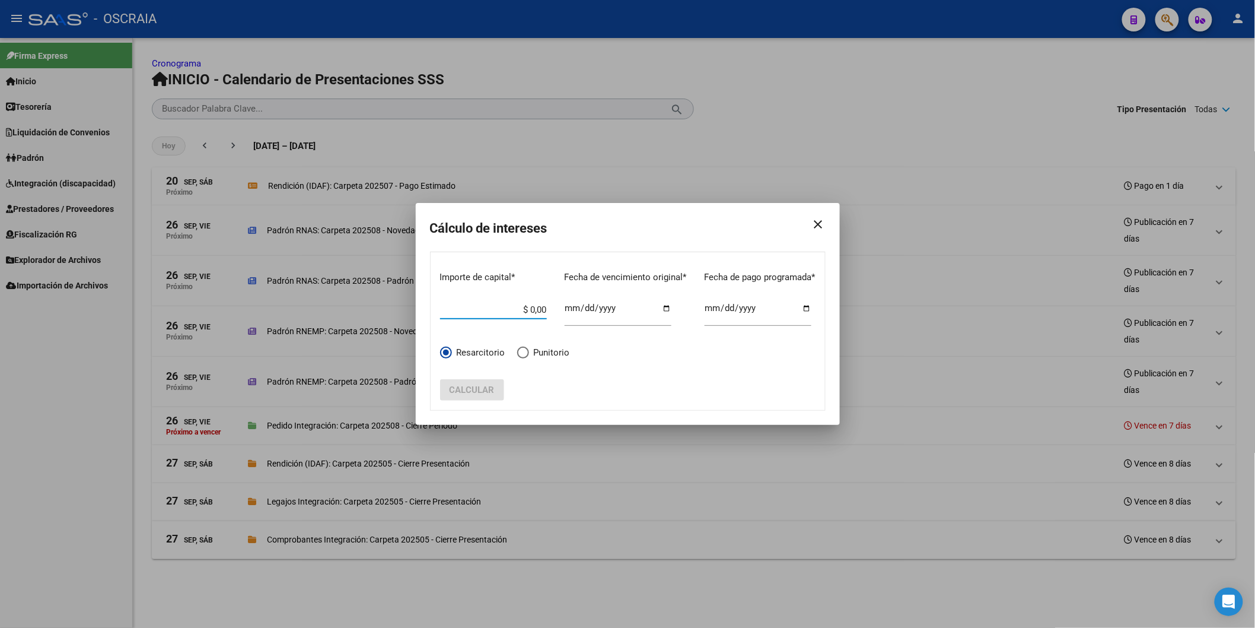
click at [1075, 424] on div at bounding box center [627, 314] width 1255 height 628
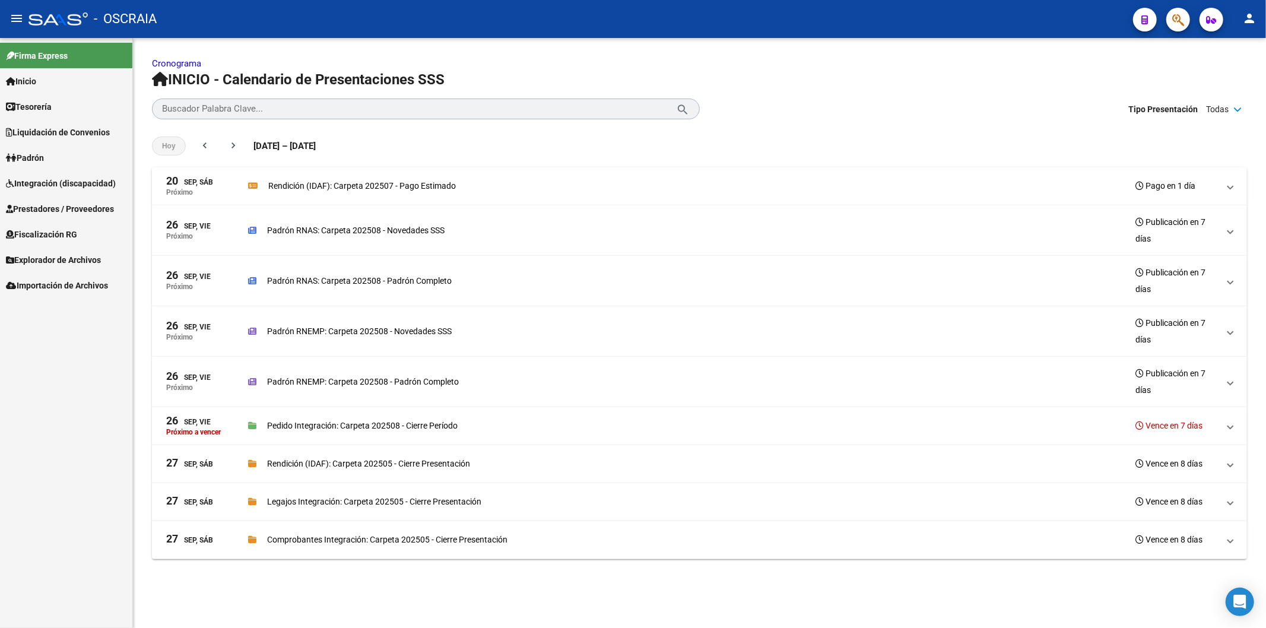
click at [1248, 6] on mat-toolbar "menu - OSCRAIA person" at bounding box center [633, 19] width 1266 height 38
click at [1261, 19] on mat-toolbar "menu - OSCRAIA person" at bounding box center [633, 19] width 1266 height 38
click at [1246, 14] on mat-icon "person" at bounding box center [1249, 18] width 14 height 14
click at [1213, 75] on button "exit_to_app Salir" at bounding box center [1224, 78] width 72 height 28
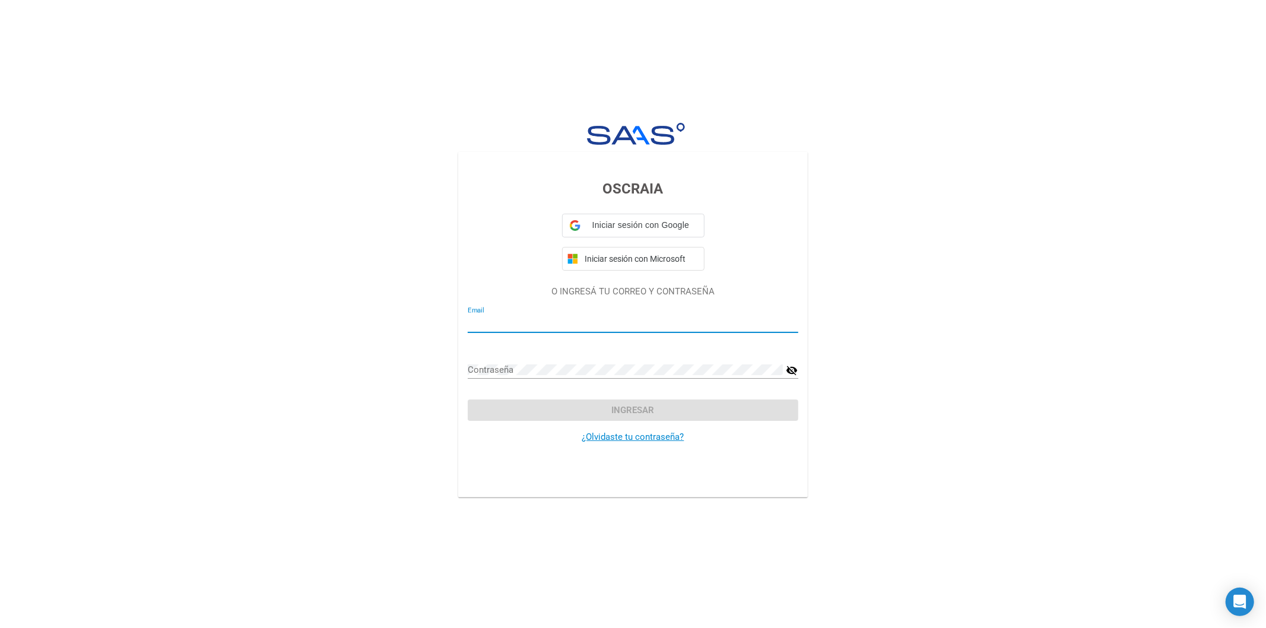
type input "[EMAIL_ADDRESS][DOMAIN_NAME]"
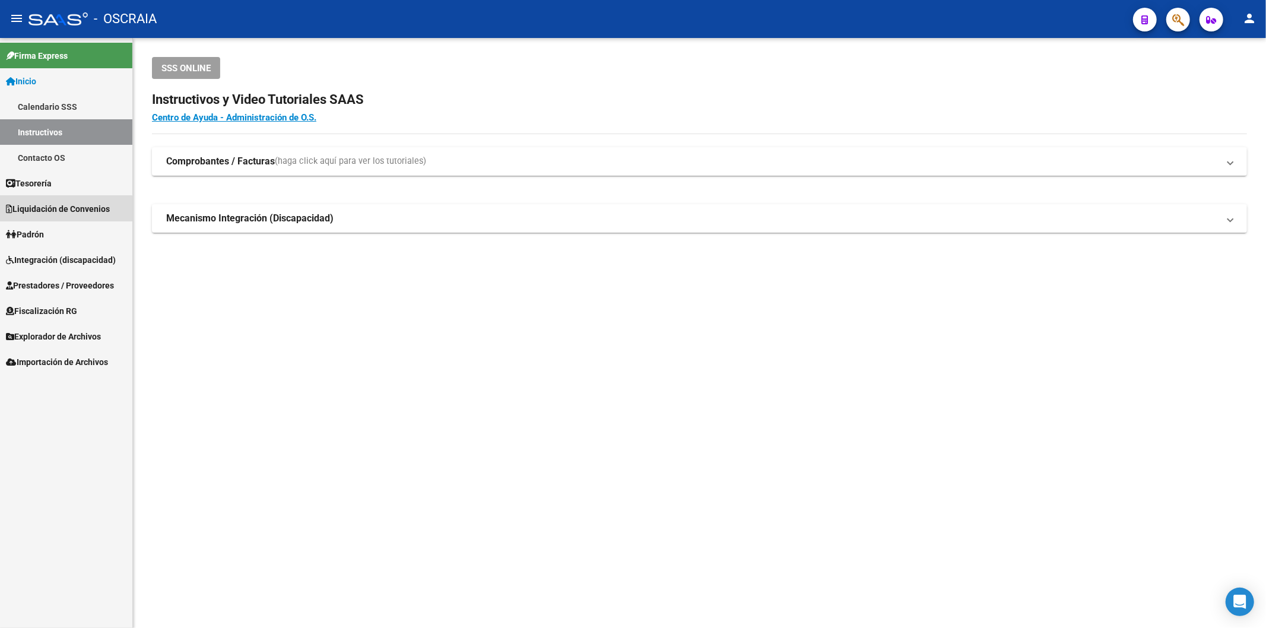
click at [31, 220] on link "Liquidación de Convenios" at bounding box center [66, 209] width 132 height 26
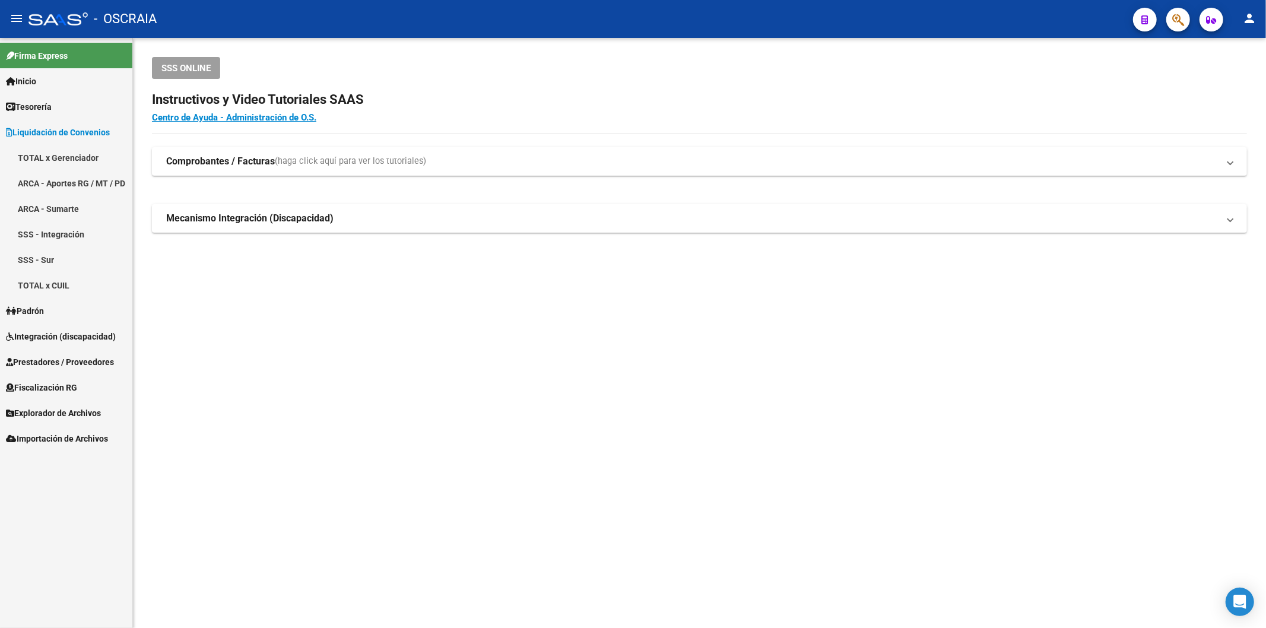
click at [55, 307] on link "Padrón" at bounding box center [66, 311] width 132 height 26
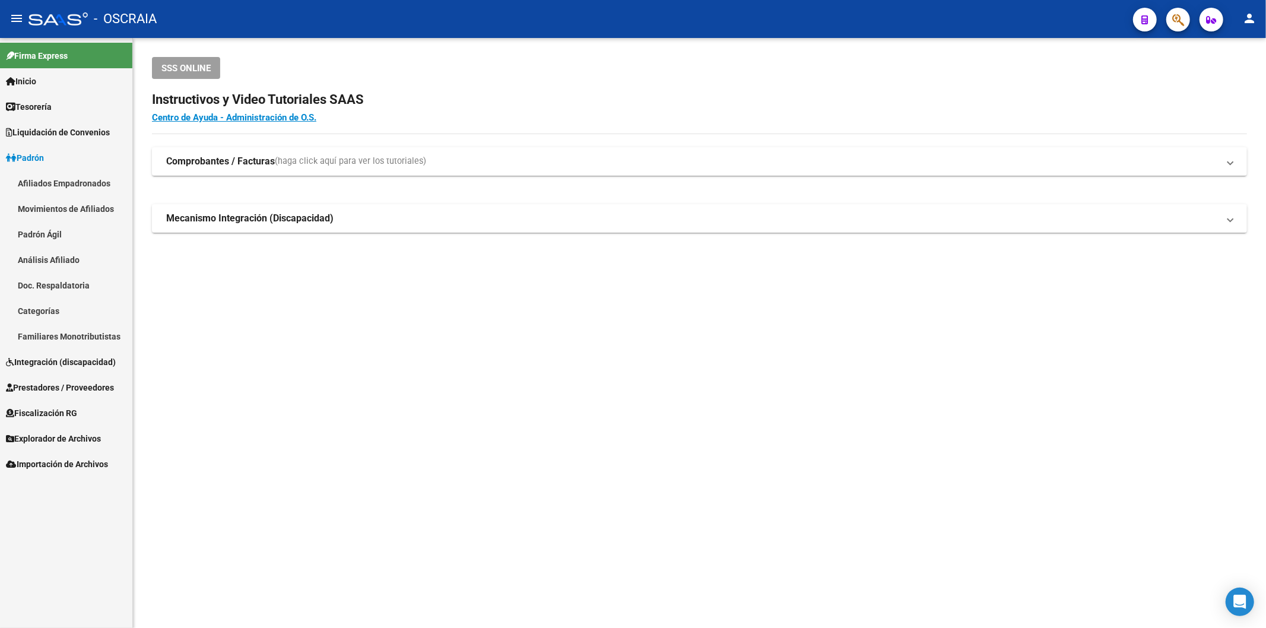
click at [69, 255] on link "Análisis Afiliado" at bounding box center [66, 260] width 132 height 26
